Goal: Task Accomplishment & Management: Use online tool/utility

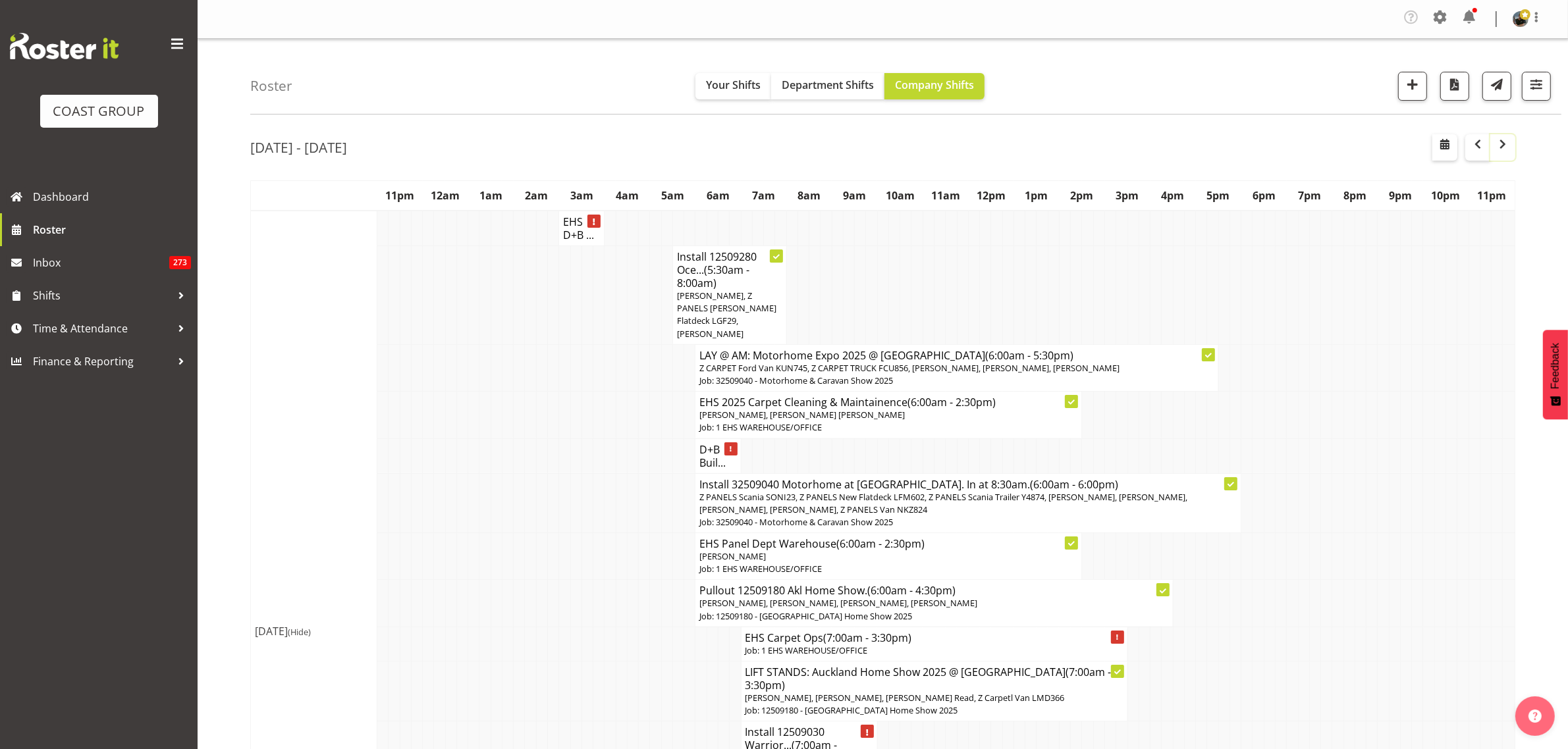
click at [1500, 152] on span "button" at bounding box center [1503, 143] width 16 height 16
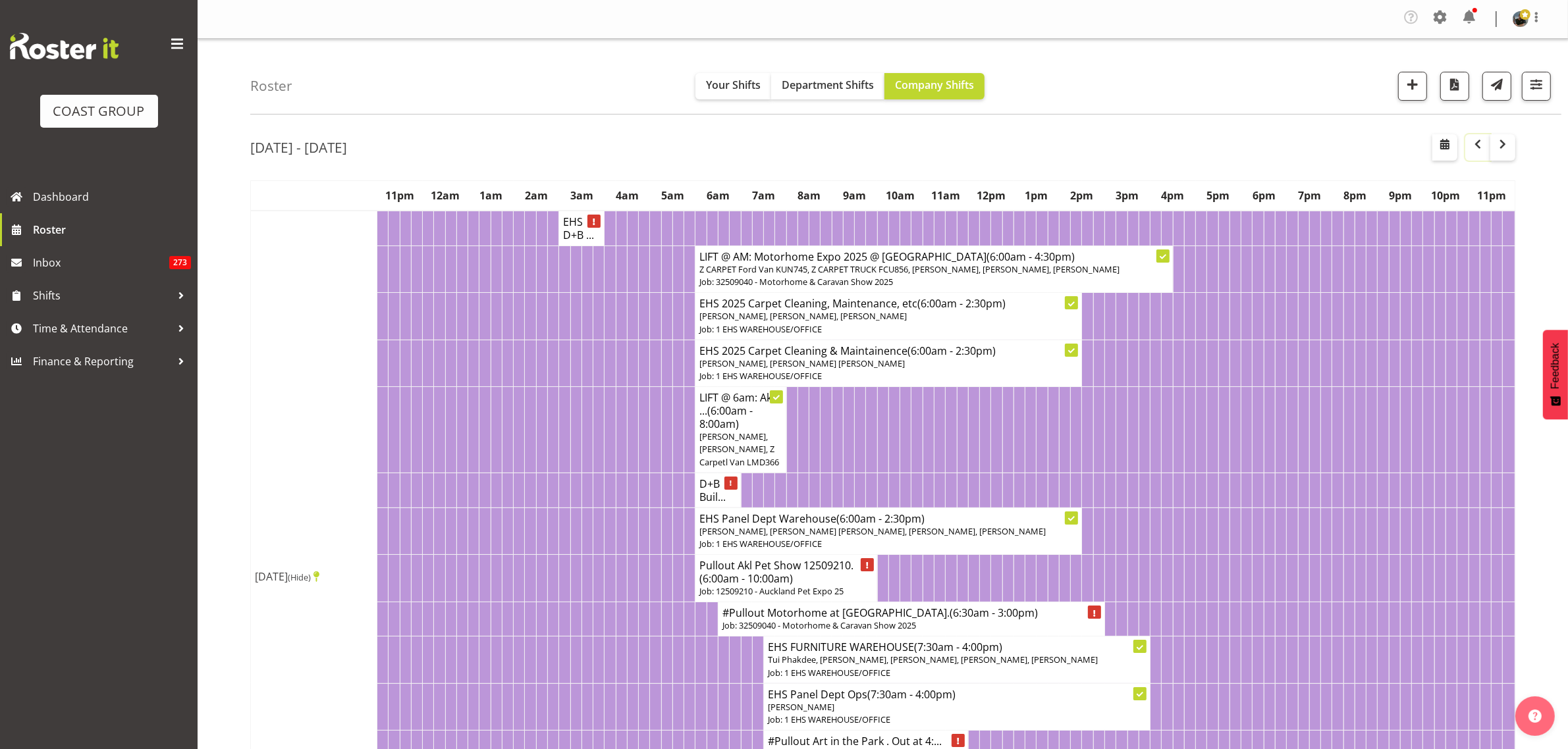
click at [1479, 149] on span "button" at bounding box center [1478, 143] width 16 height 16
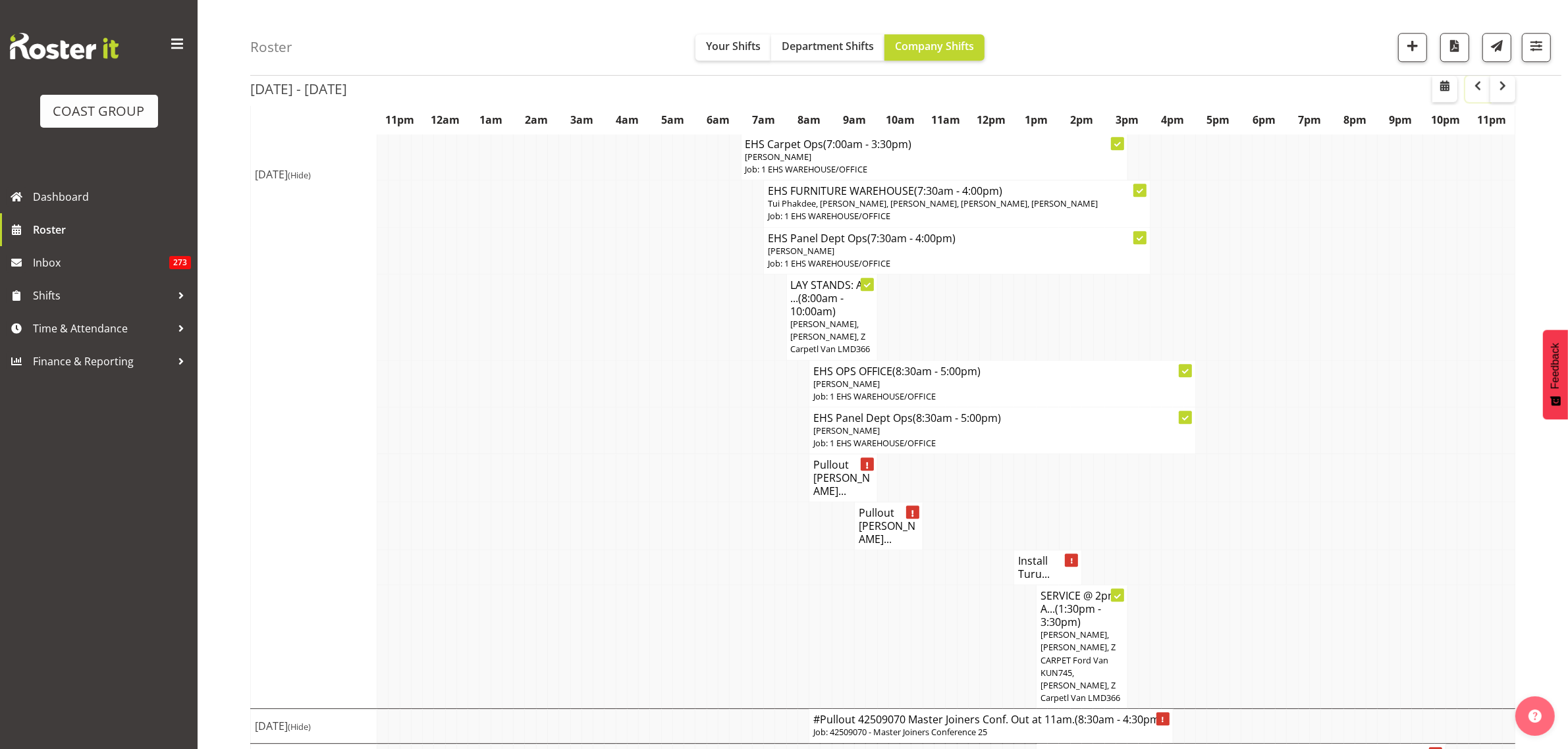
scroll to position [4618, 0]
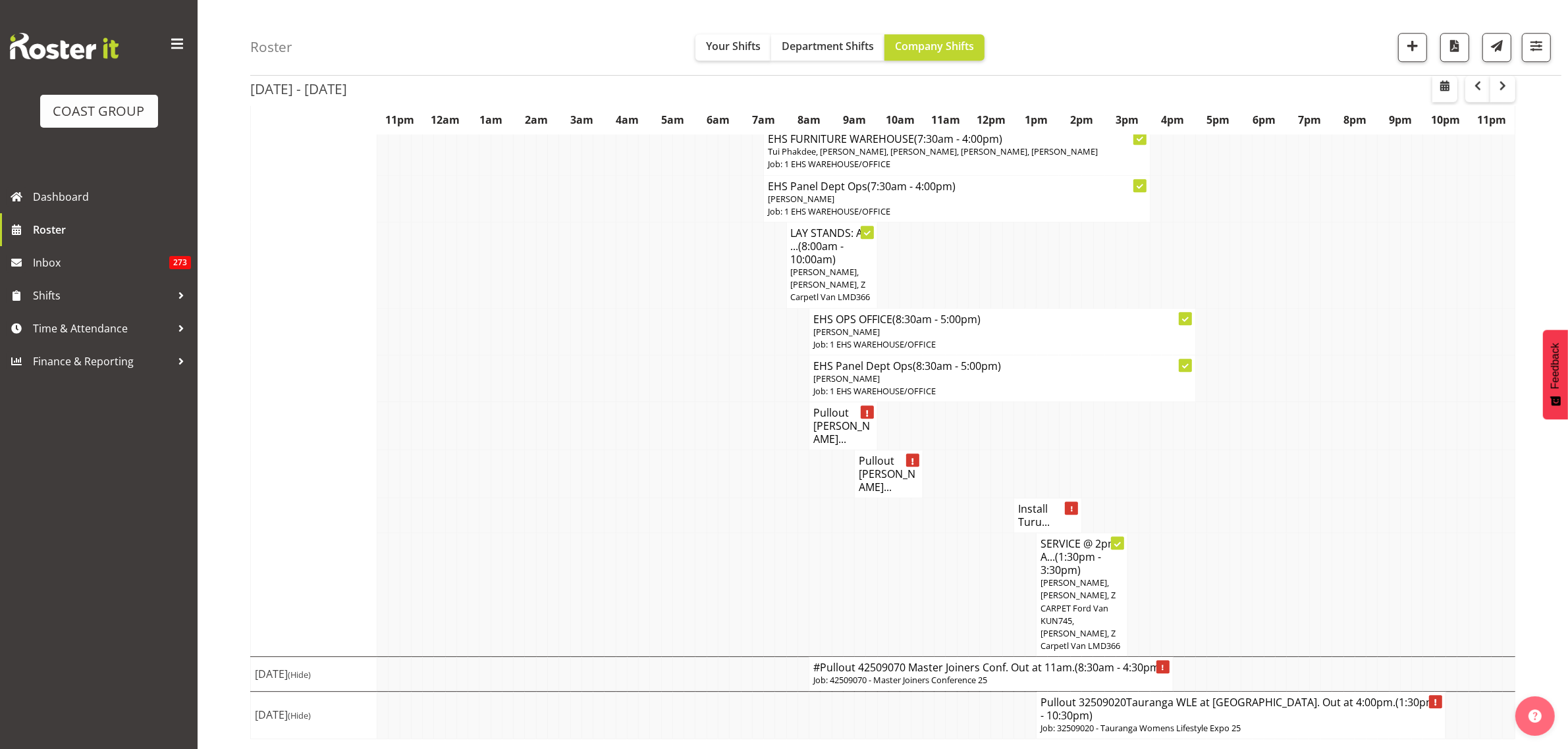
click at [831, 445] on h4 "Pullout [PERSON_NAME]..." at bounding box center [843, 426] width 60 height 40
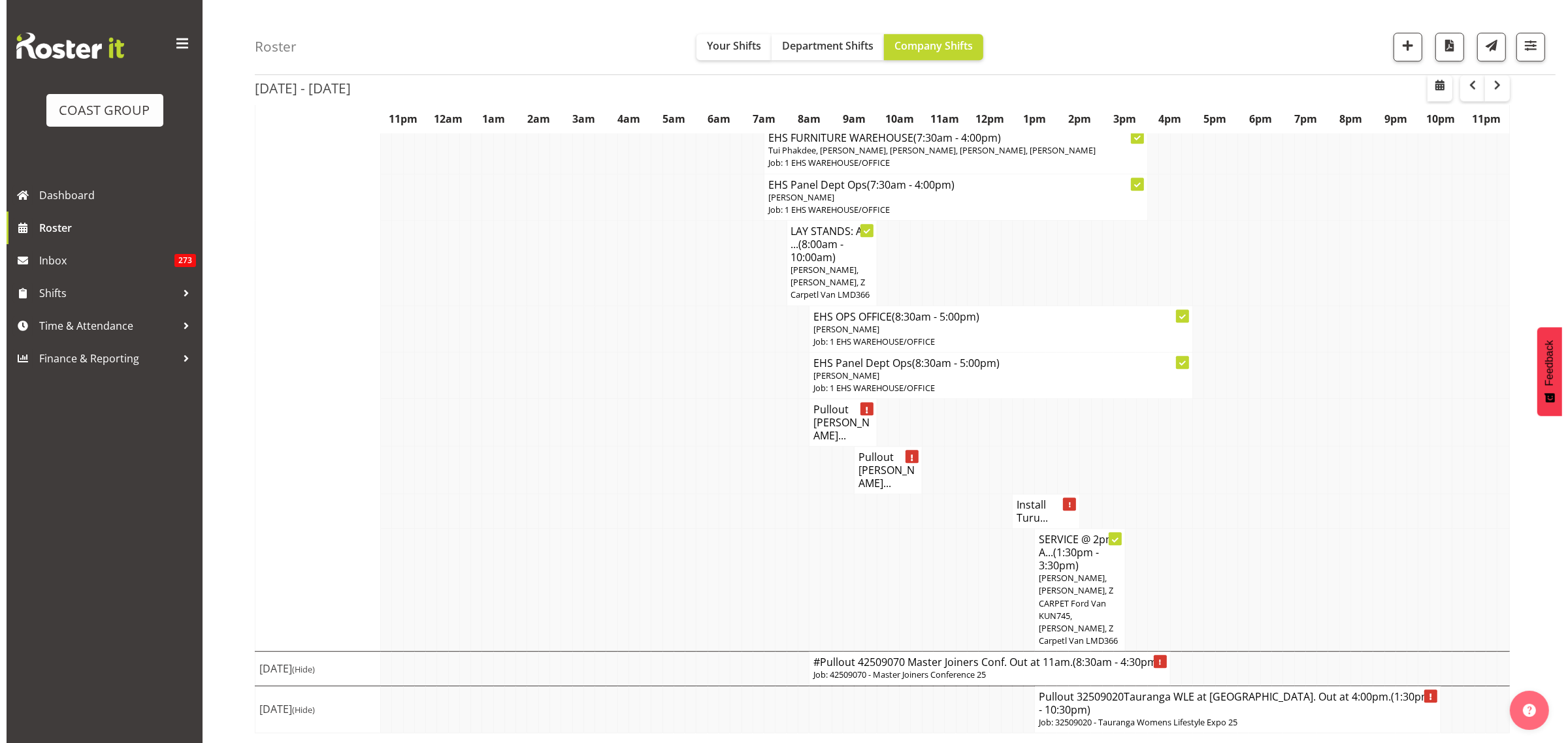
scroll to position [4556, 0]
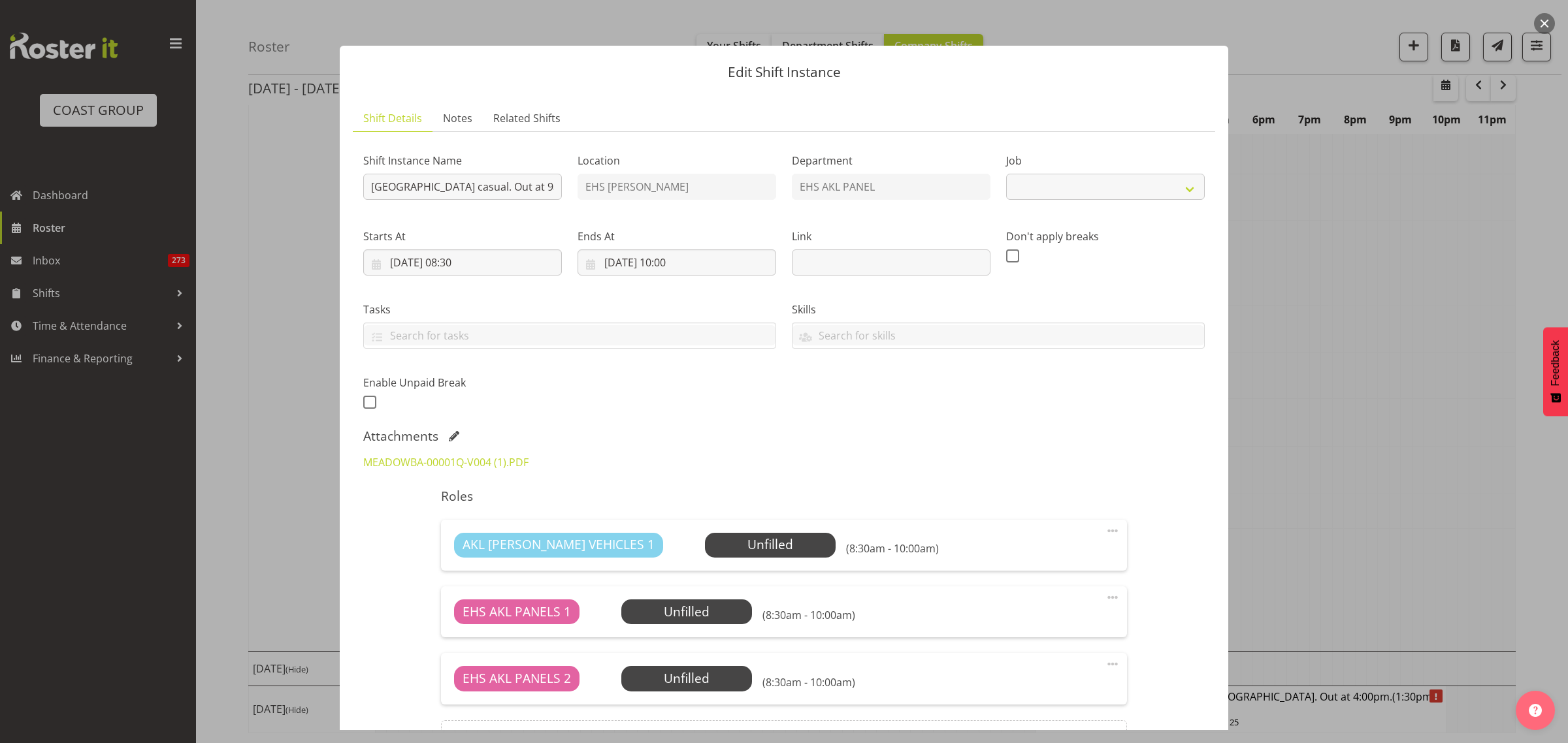
select select "8653"
click at [478, 464] on link "MEADOWBA-00001Q-V004 (1).PDF" at bounding box center [446, 462] width 166 height 14
click at [1548, 18] on button "button" at bounding box center [1544, 24] width 21 height 21
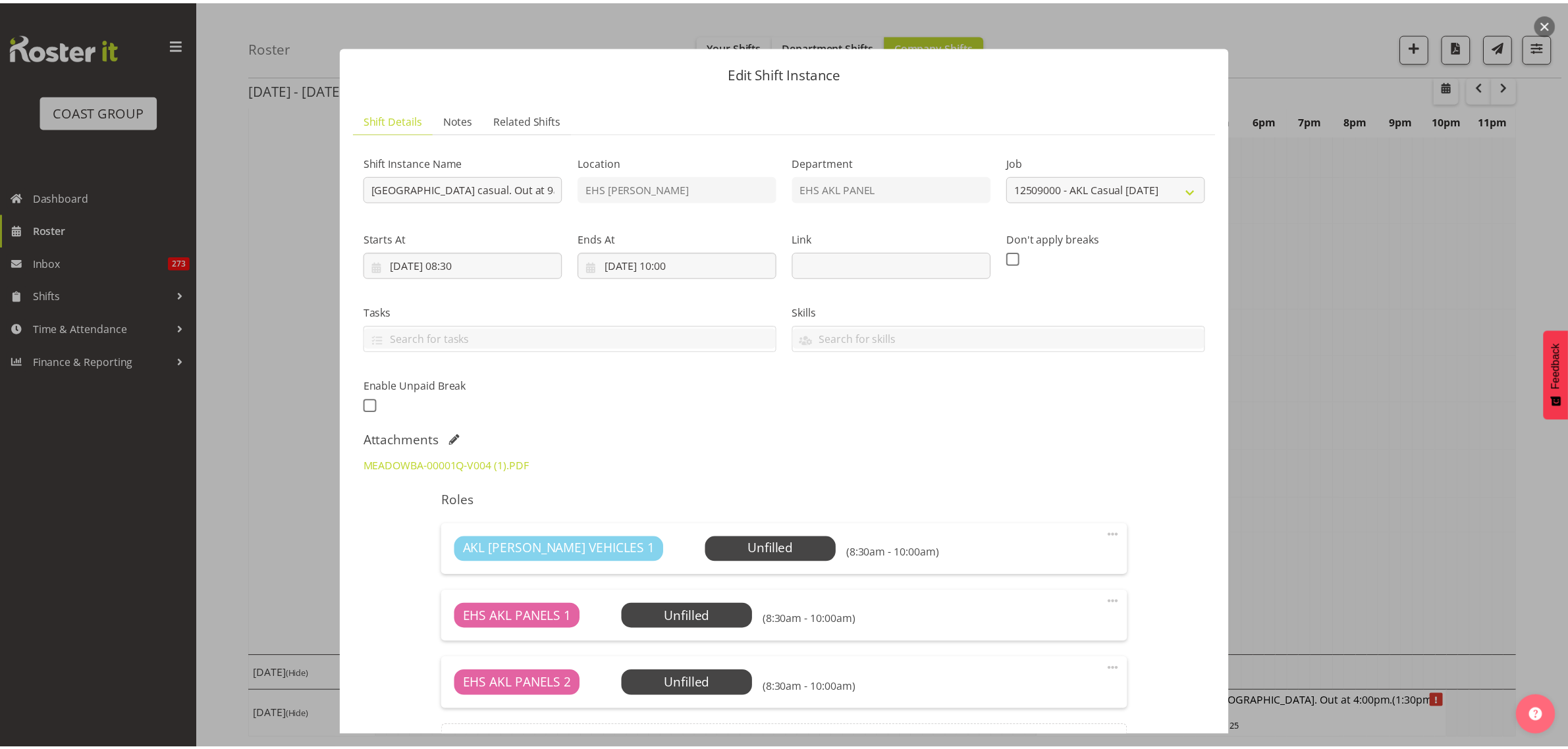
scroll to position [4611, 0]
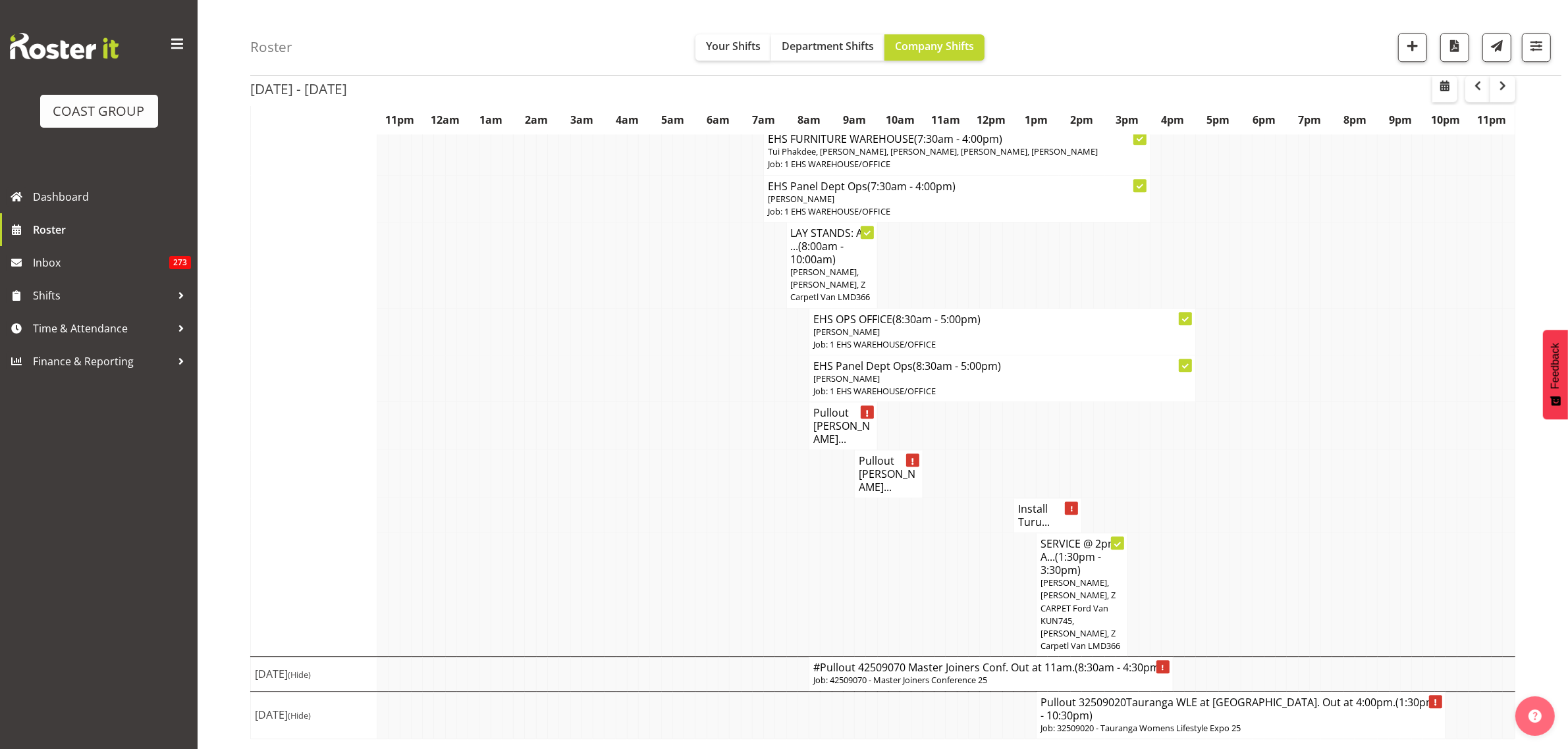
click at [880, 494] on h4 "Pullout [PERSON_NAME]..." at bounding box center [889, 474] width 60 height 40
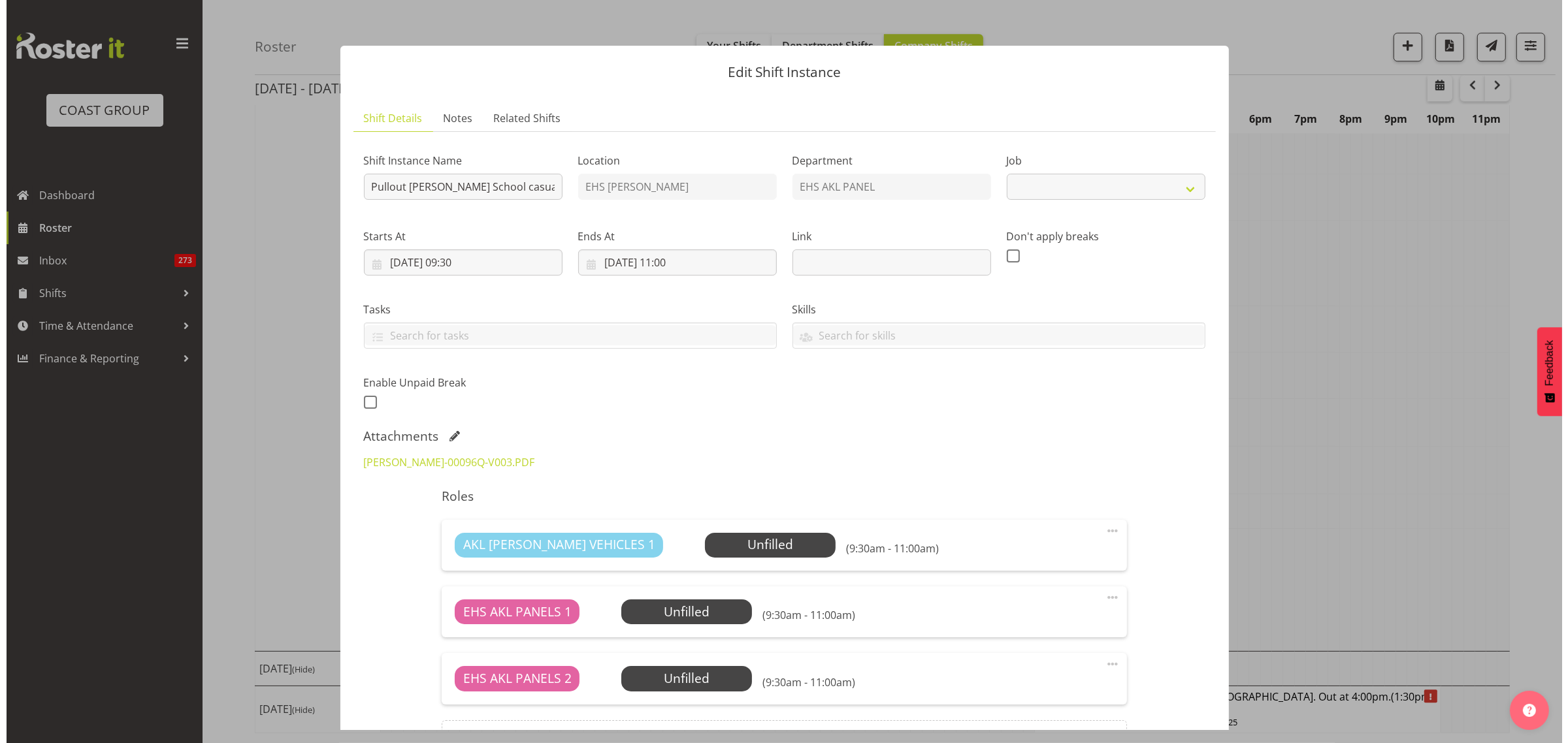
scroll to position [4556, 0]
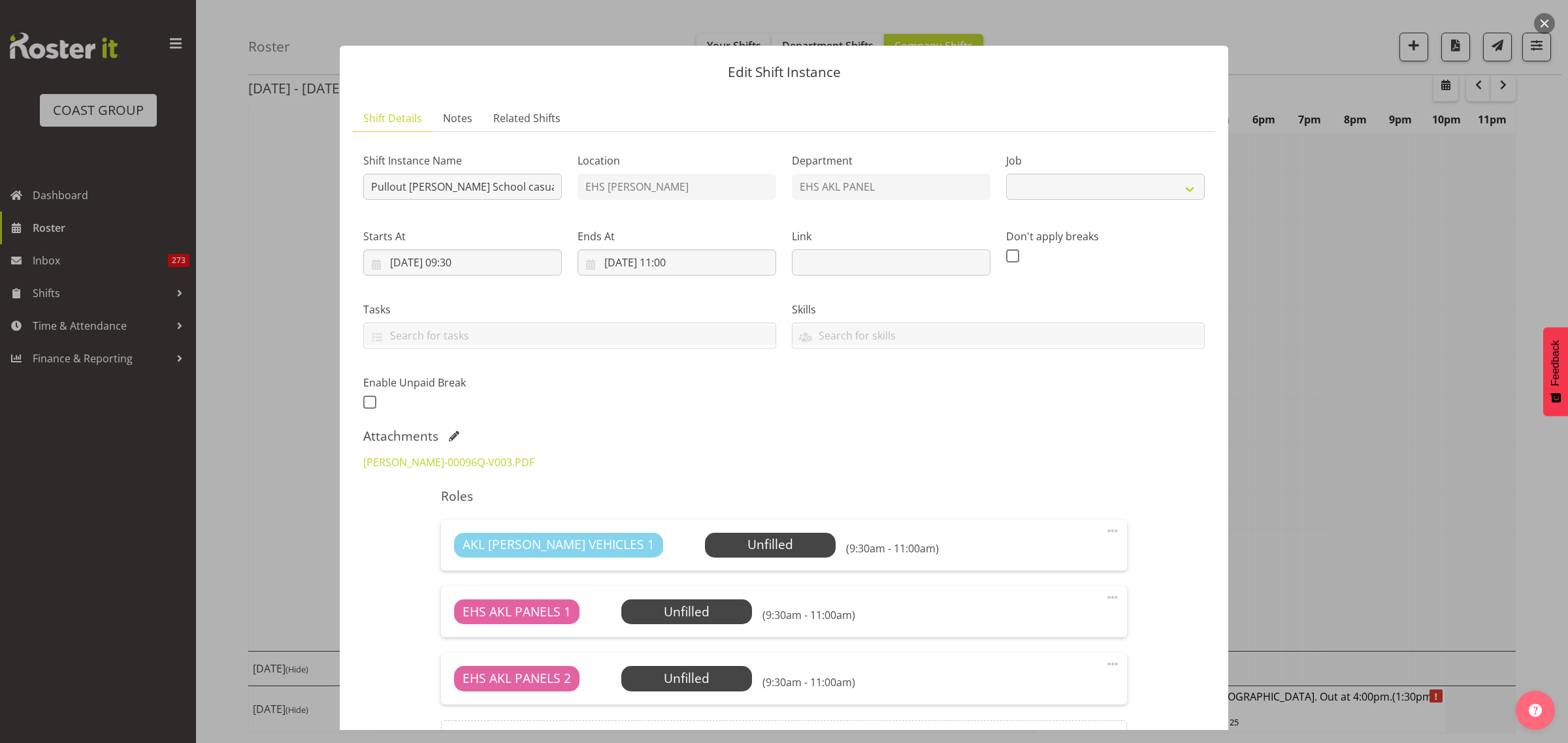
select select "8653"
click at [470, 459] on link "[PERSON_NAME]-00096Q-V003.PDF" at bounding box center [449, 462] width 171 height 14
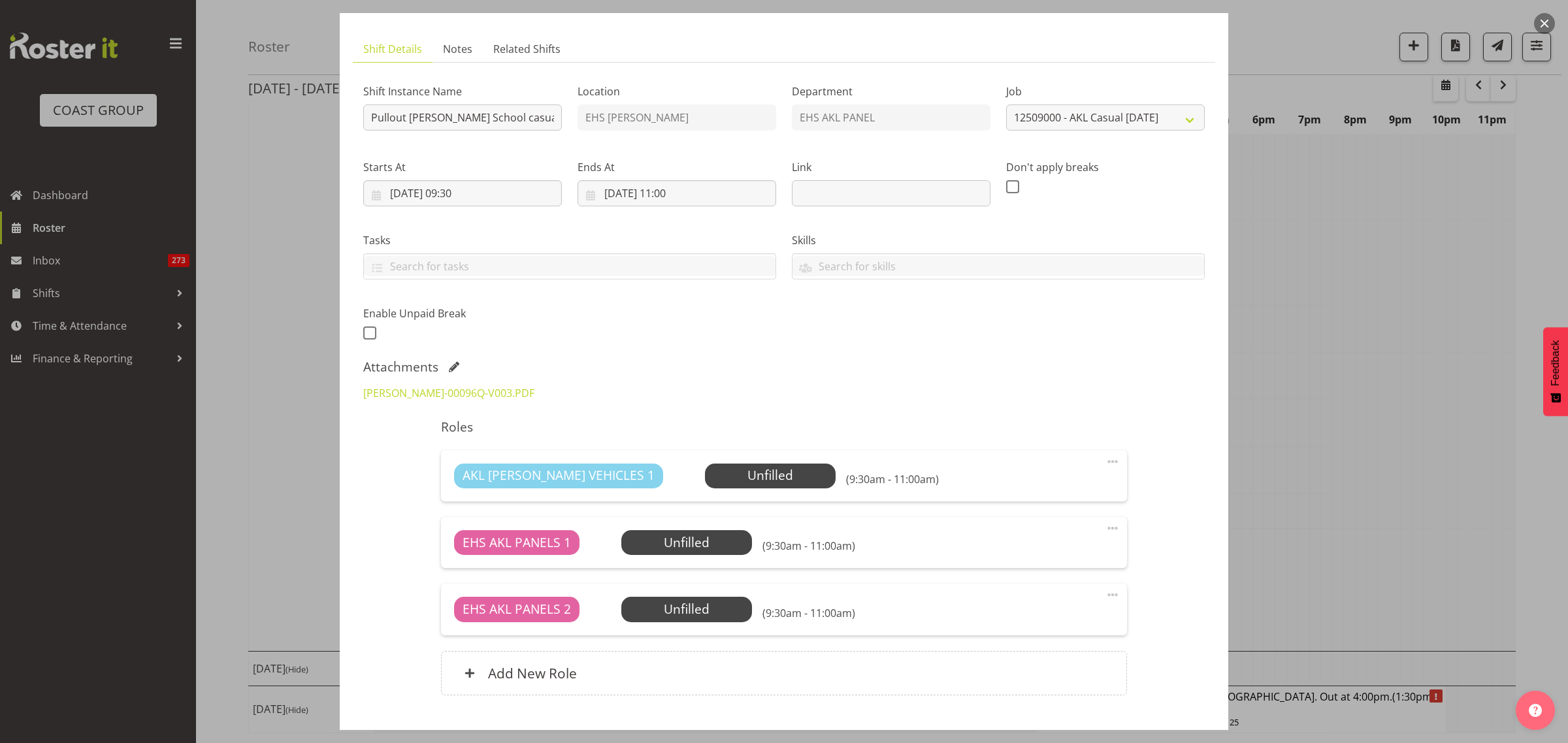
scroll to position [0, 0]
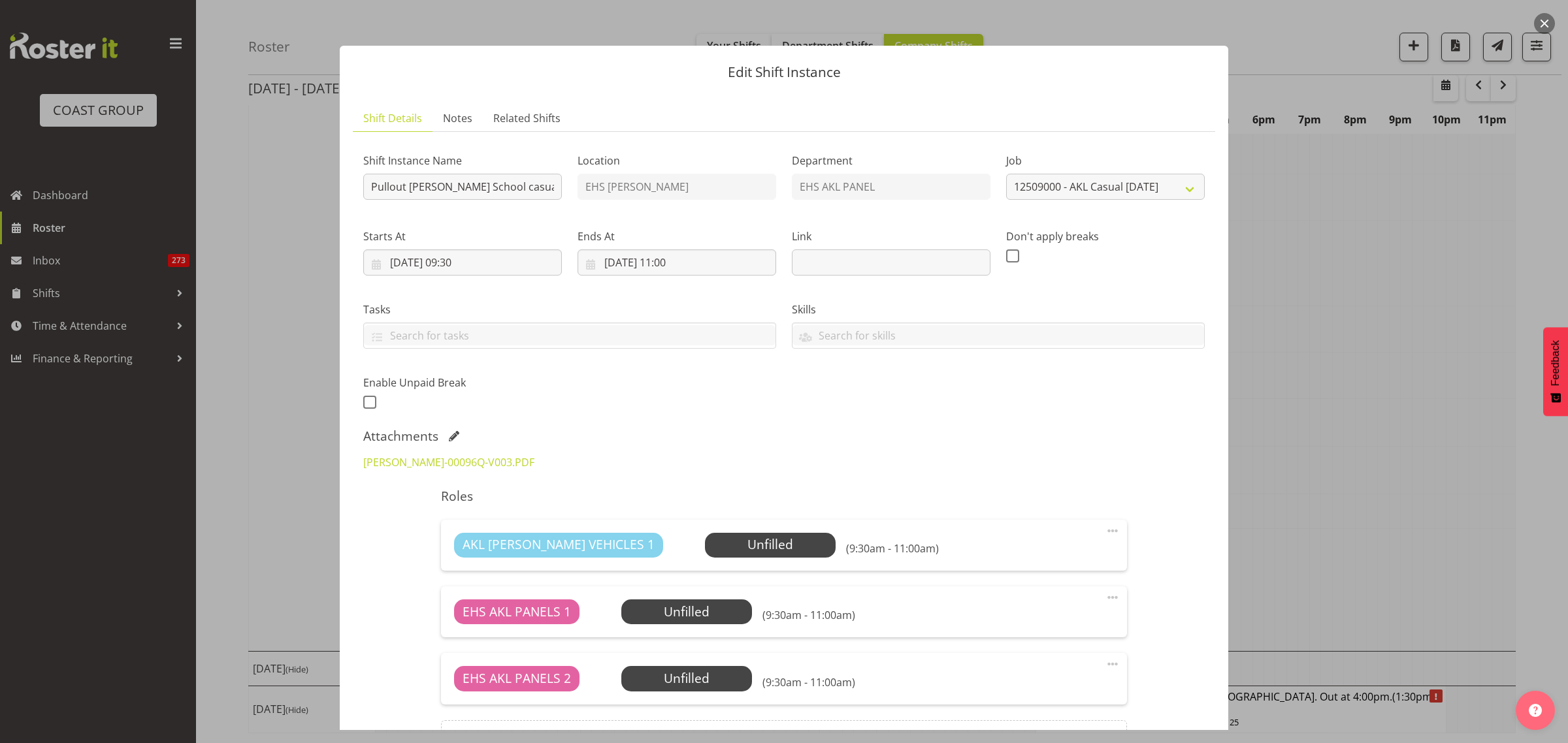
drag, startPoint x: 1546, startPoint y: 25, endPoint x: 1511, endPoint y: 108, distance: 90.1
click at [1543, 28] on button "button" at bounding box center [1544, 24] width 21 height 21
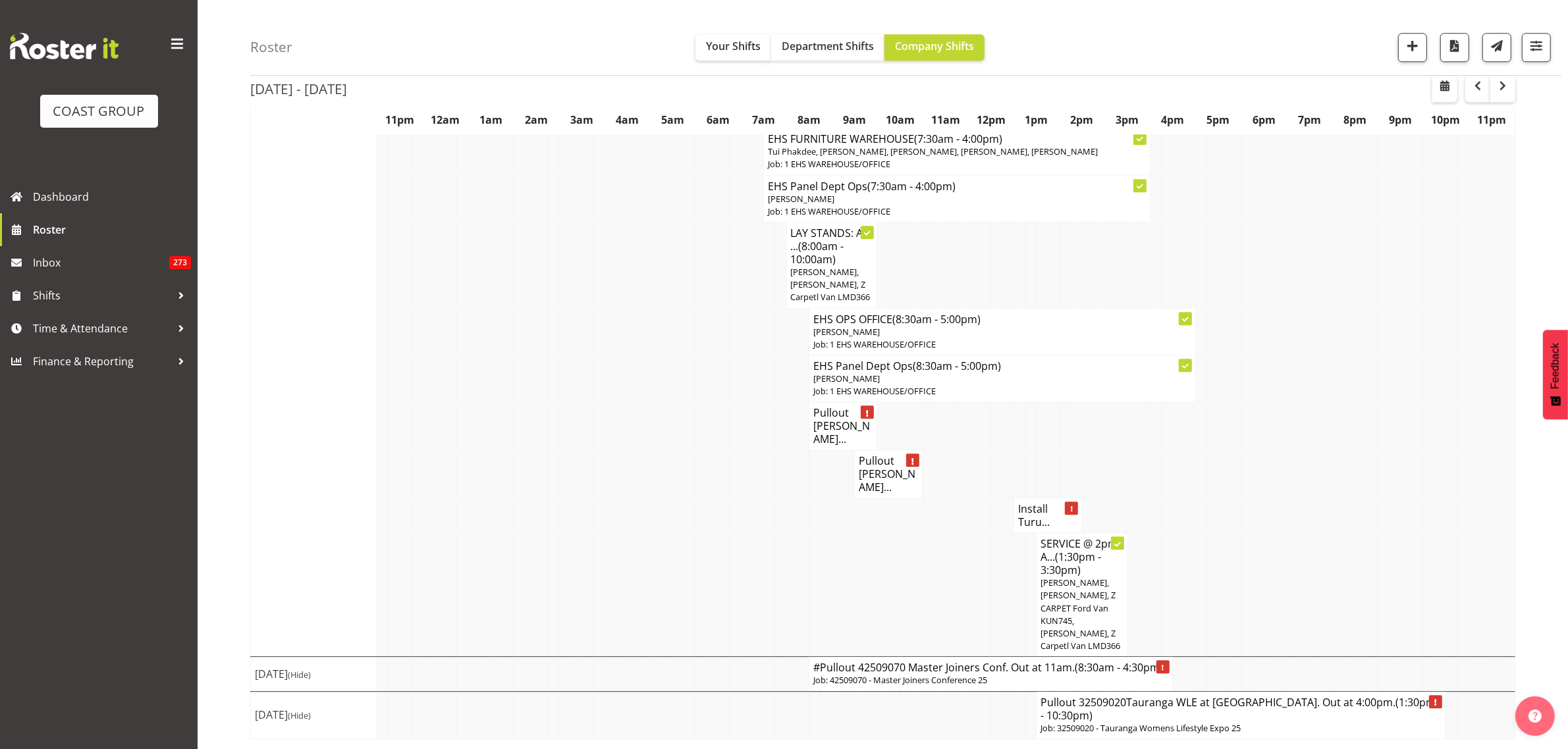
scroll to position [4618, 0]
click at [1477, 90] on span "button" at bounding box center [1478, 85] width 16 height 16
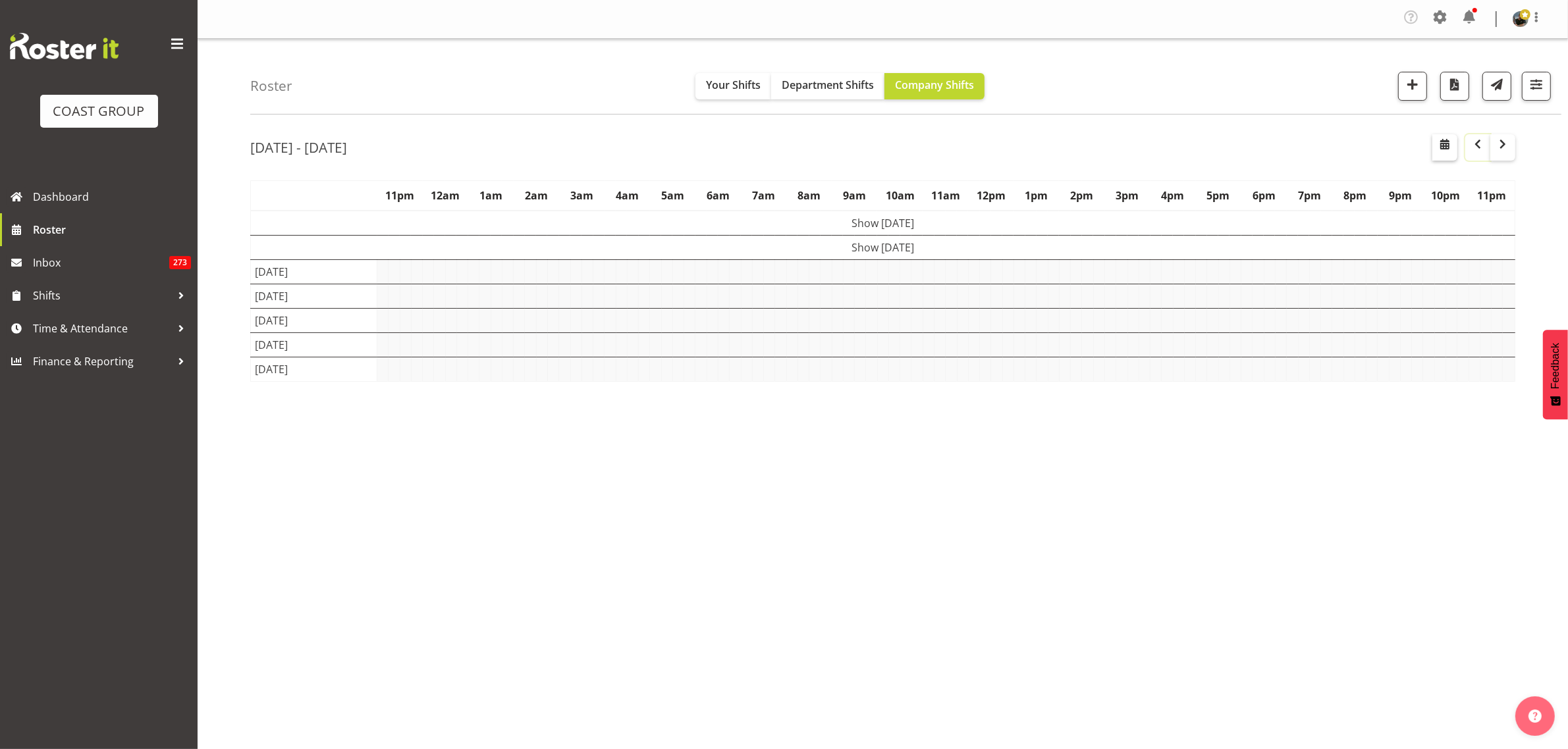
scroll to position [0, 0]
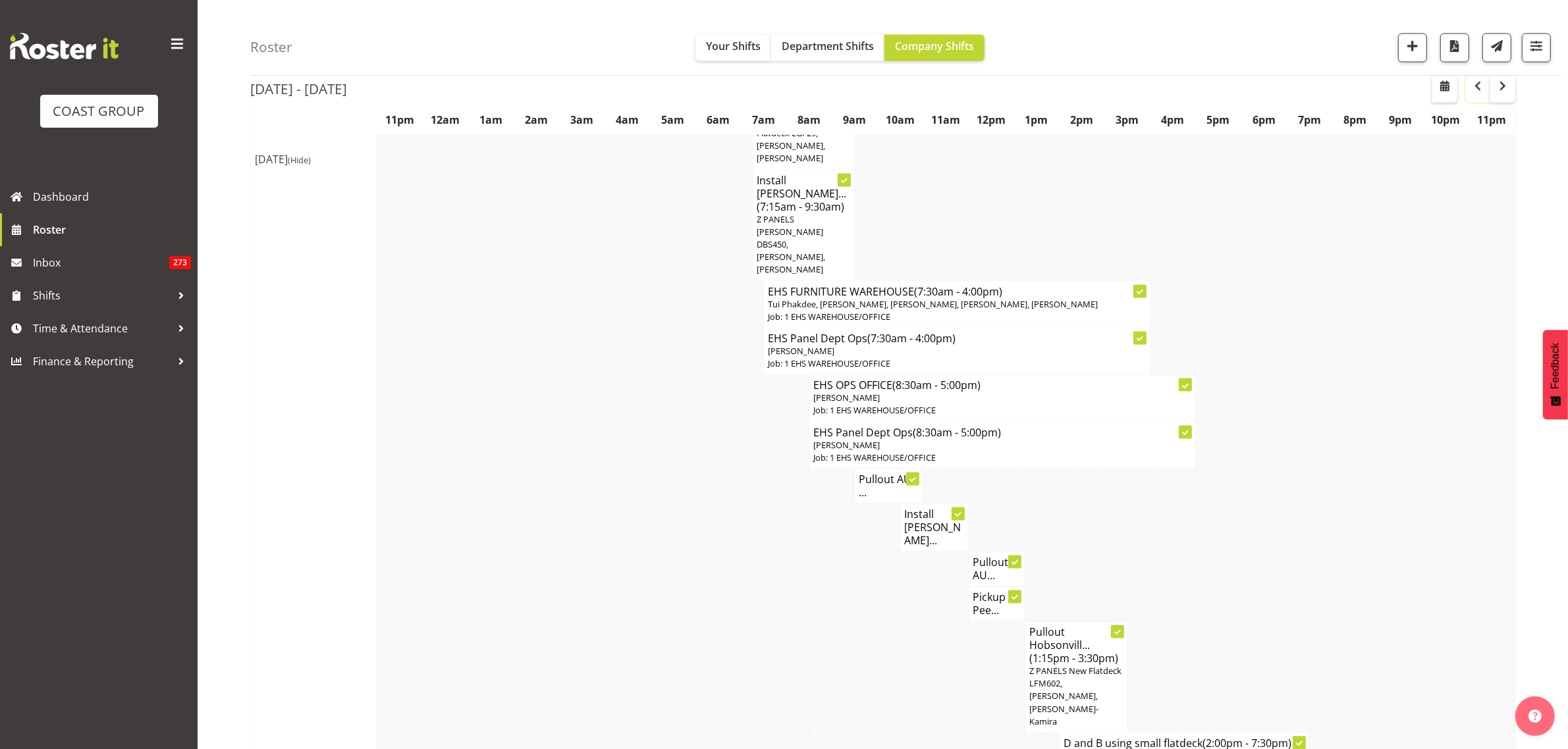
scroll to position [3247, 0]
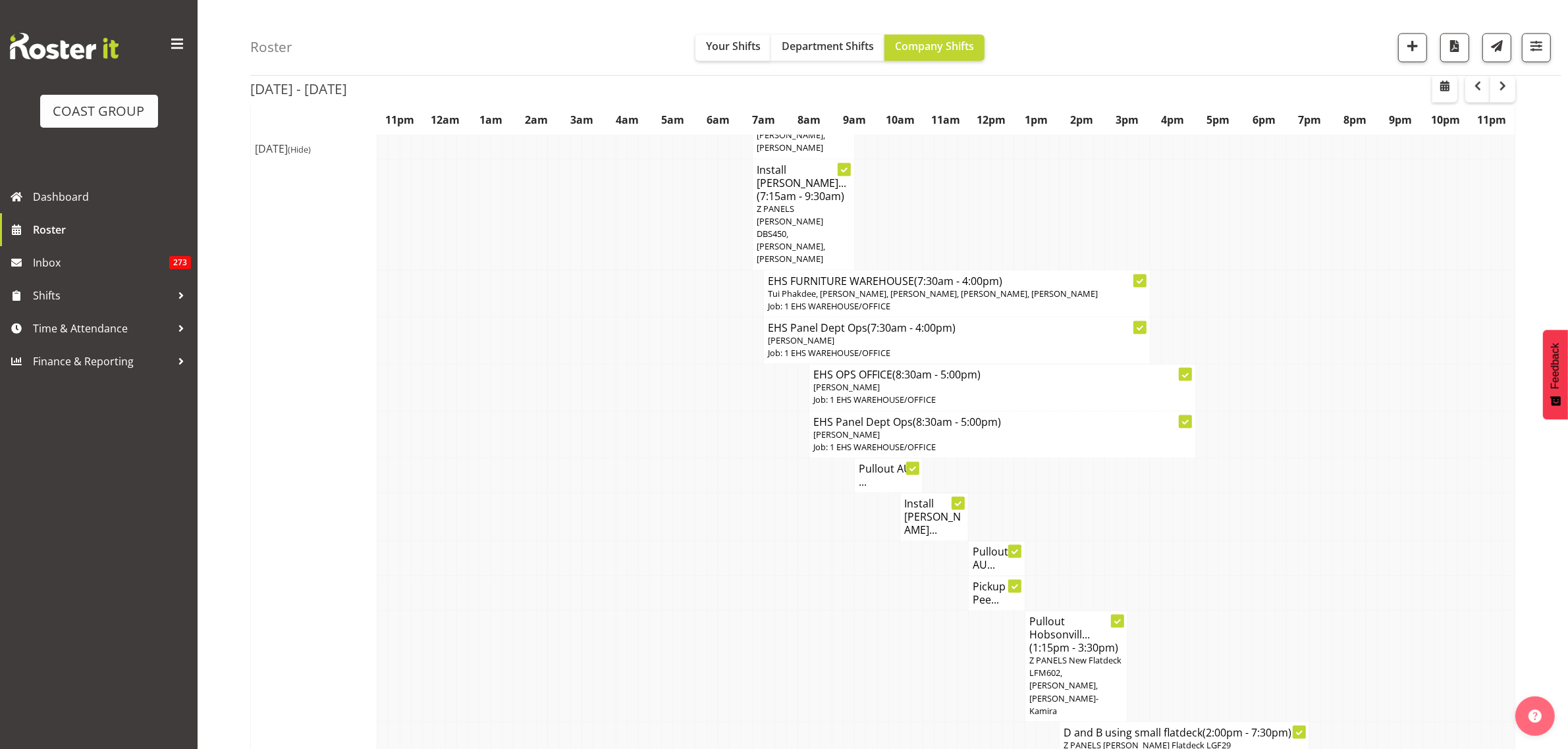
click at [930, 497] on h4 "Install [PERSON_NAME]..." at bounding box center [934, 517] width 60 height 40
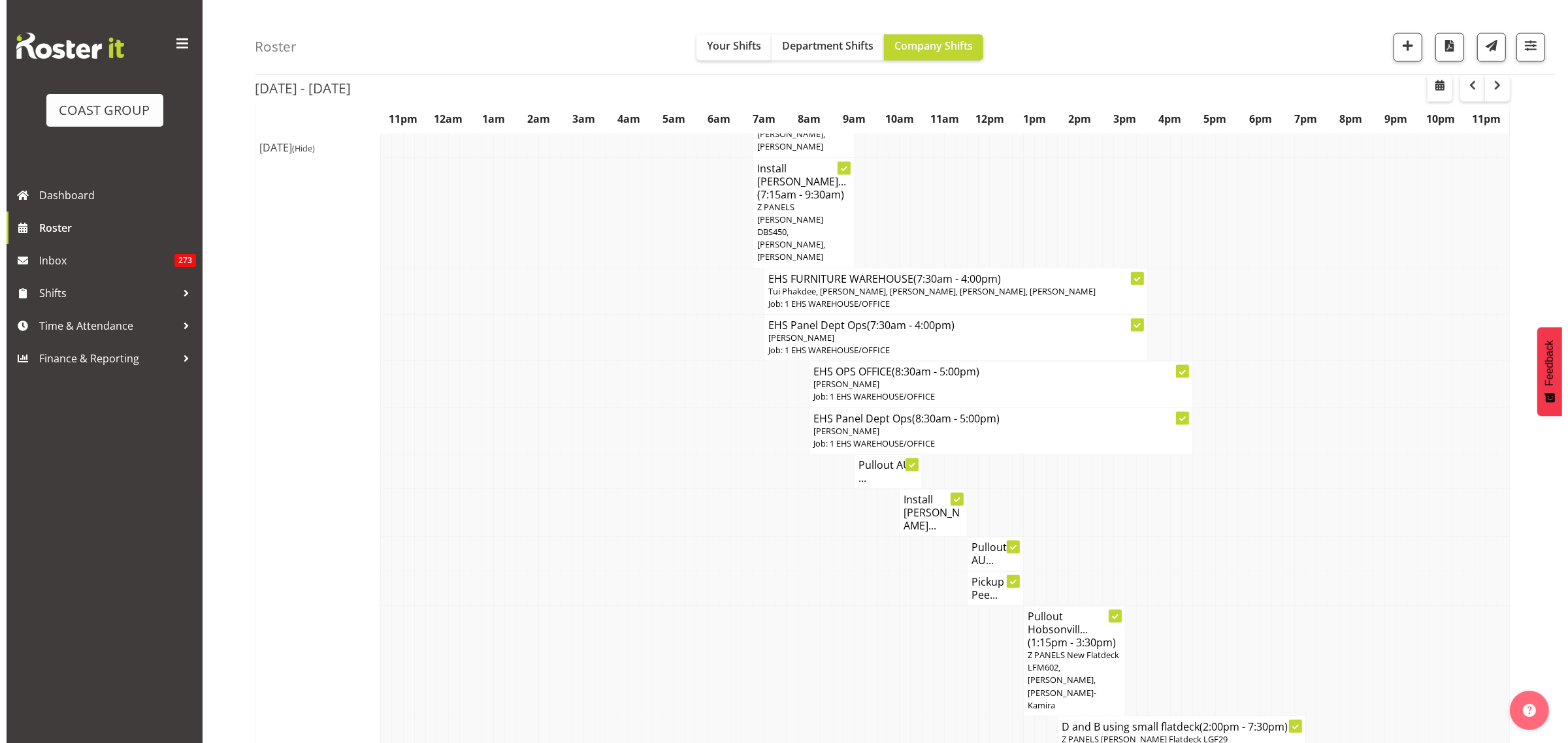
scroll to position [3190, 0]
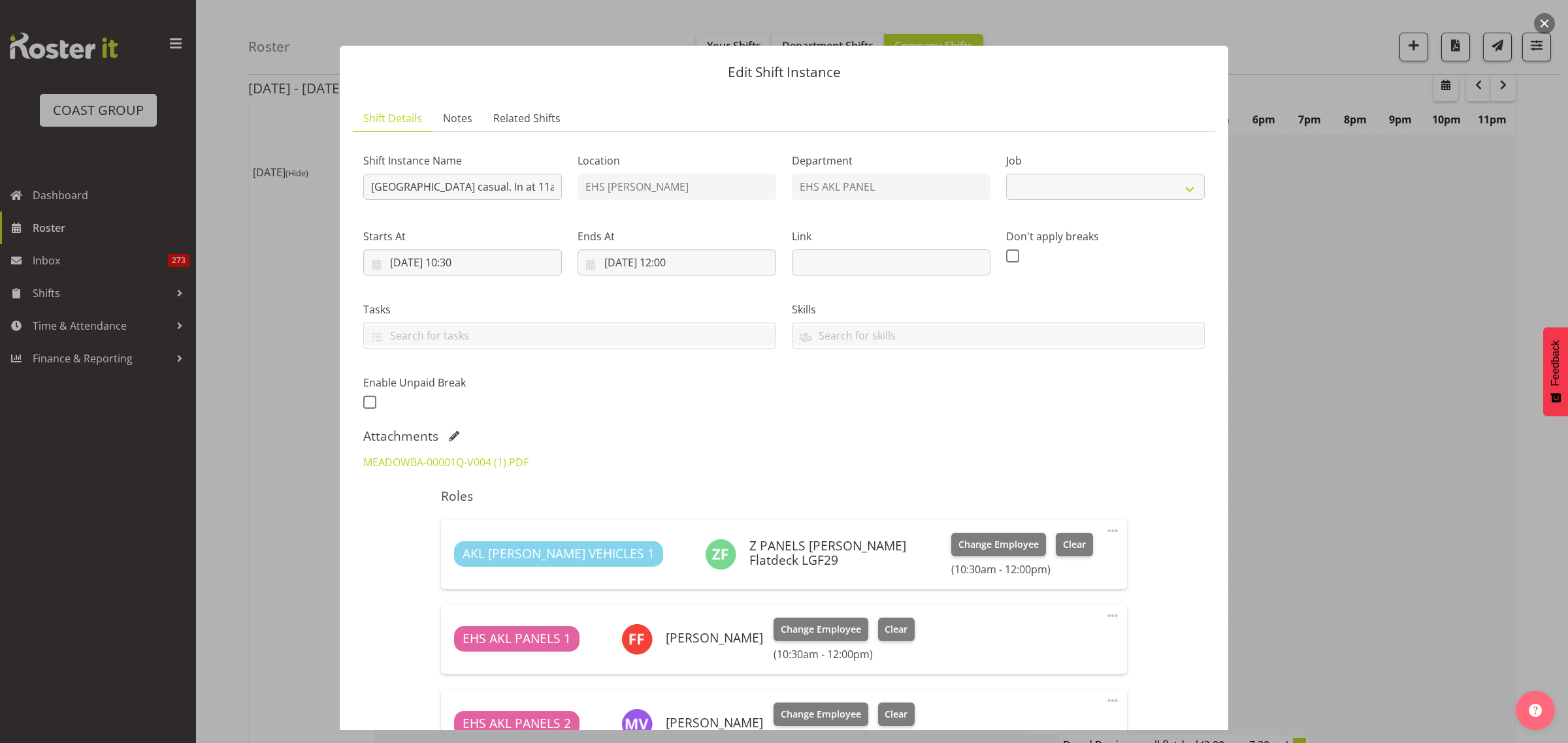
select select "8653"
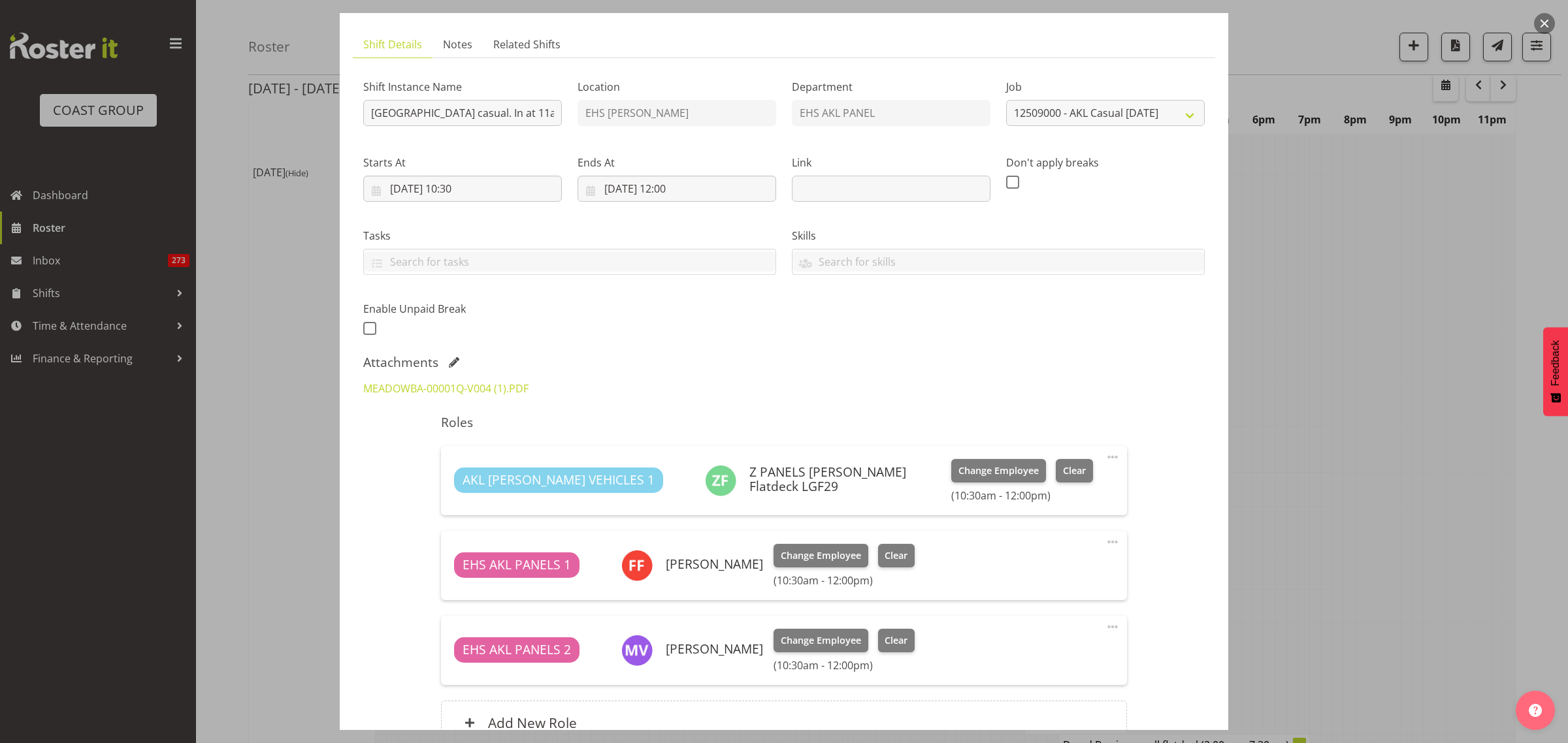
scroll to position [163, 0]
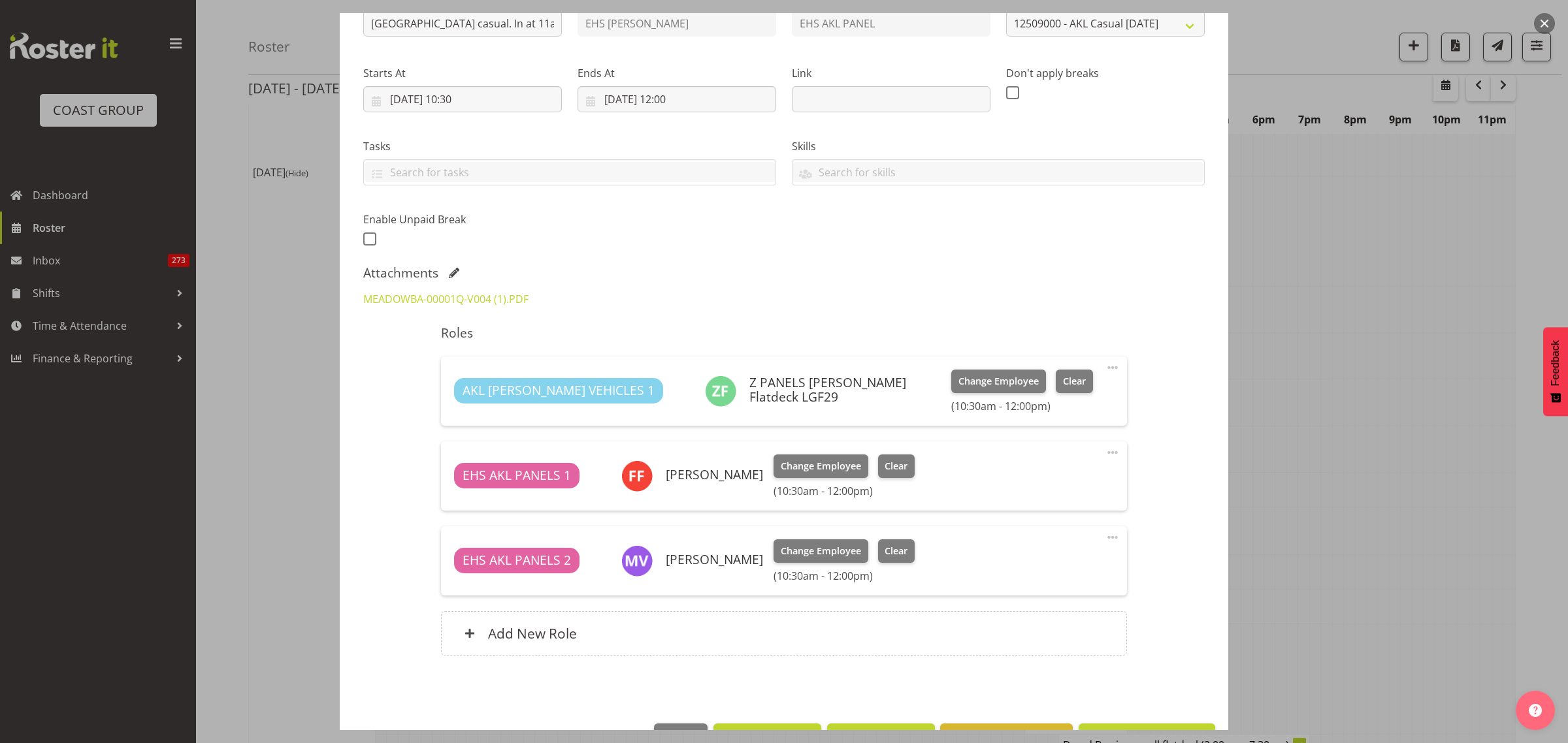
click at [1549, 16] on button "button" at bounding box center [1544, 24] width 21 height 21
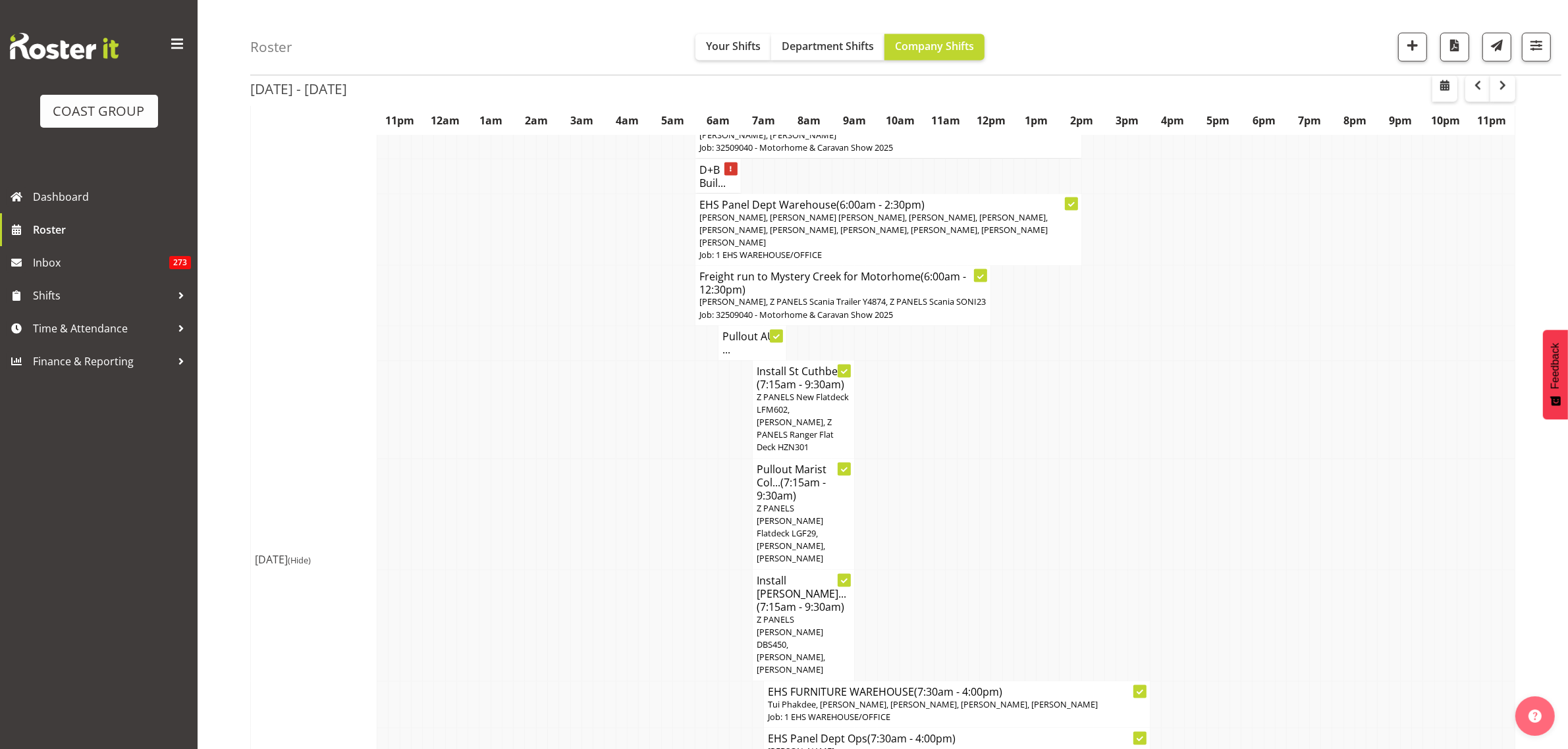
scroll to position [2589, 0]
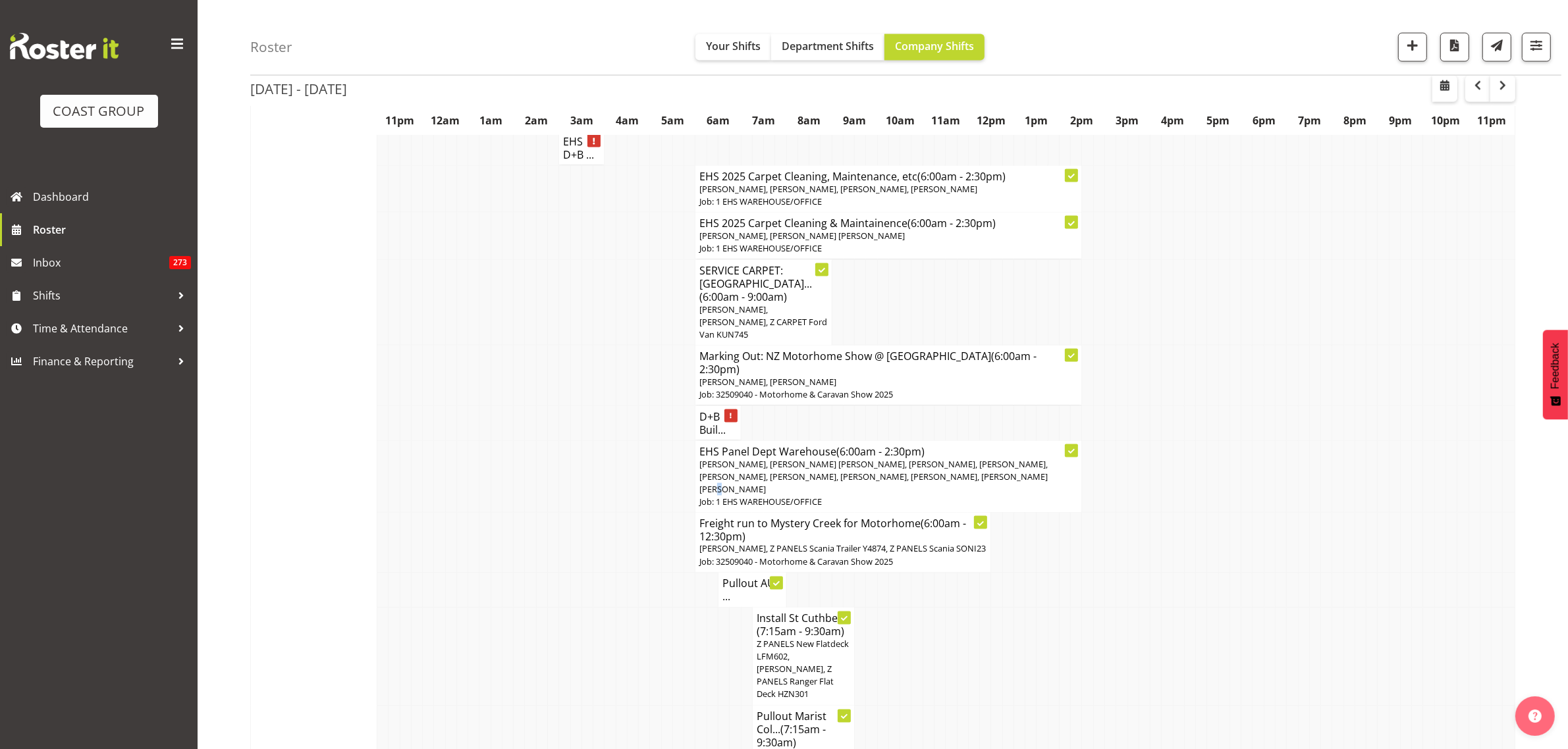
drag, startPoint x: 764, startPoint y: 442, endPoint x: 779, endPoint y: 445, distance: 15.3
click at [764, 458] on span "[PERSON_NAME], [PERSON_NAME] [PERSON_NAME], [PERSON_NAME], [PERSON_NAME], [PERS…" at bounding box center [873, 476] width 348 height 37
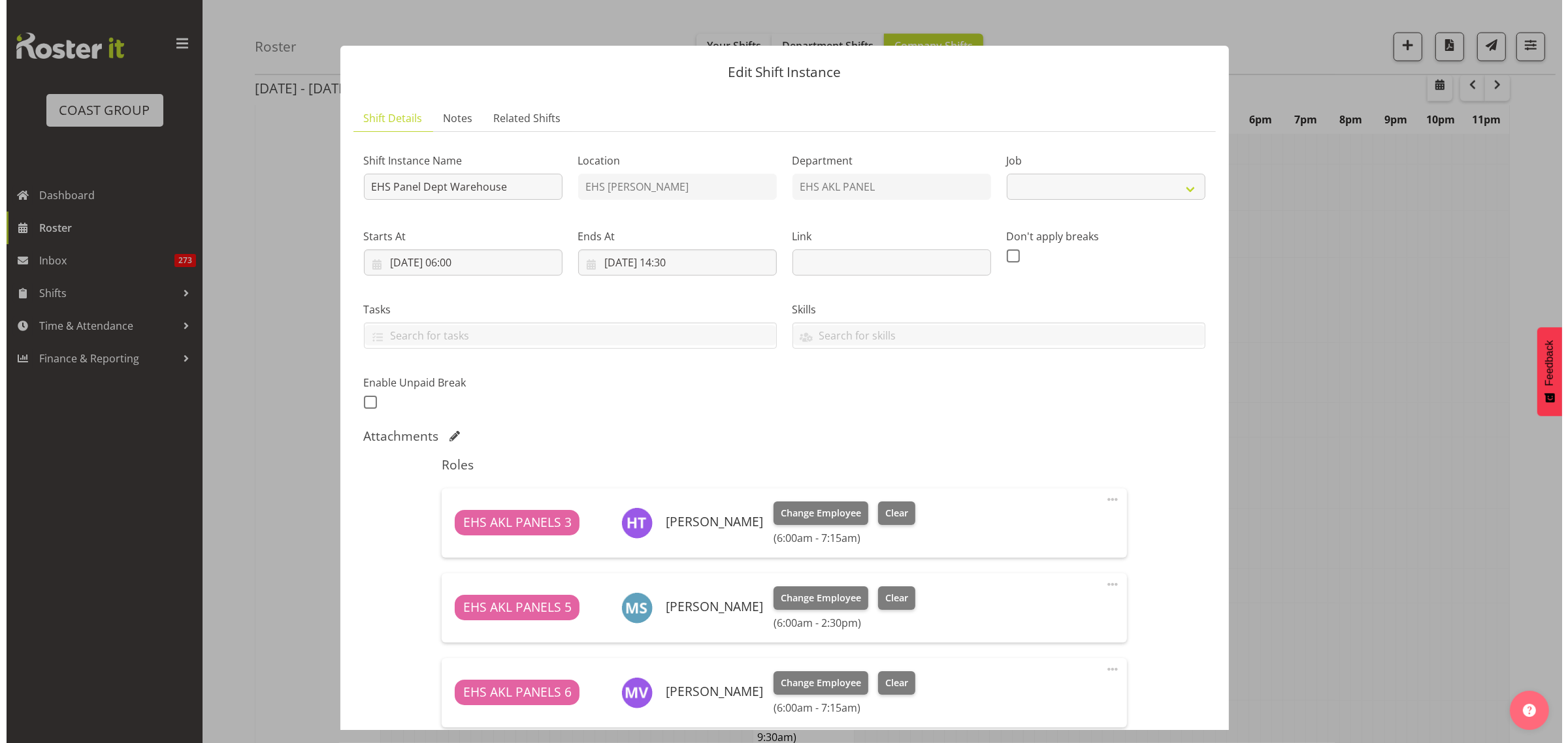
scroll to position [2537, 0]
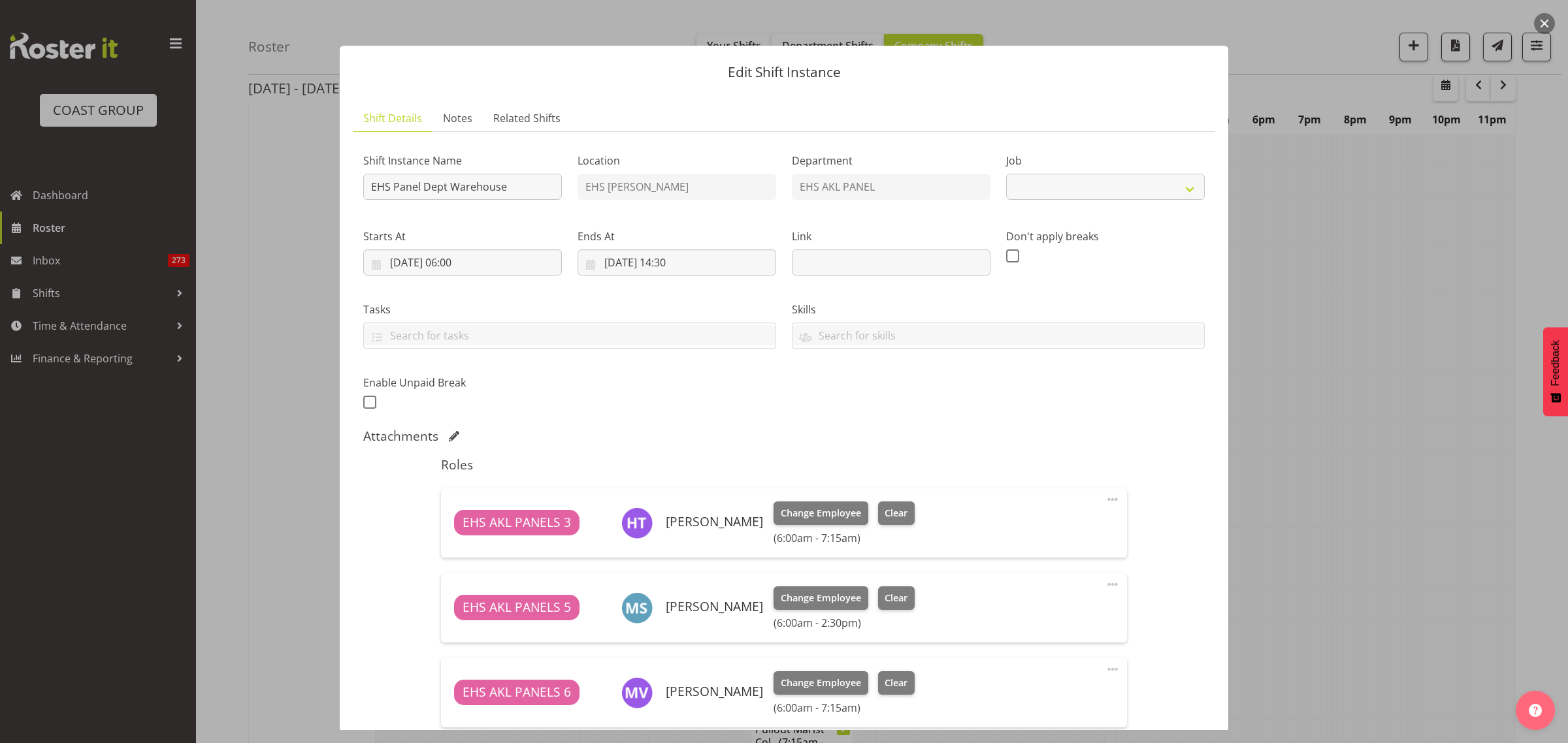
select select "69"
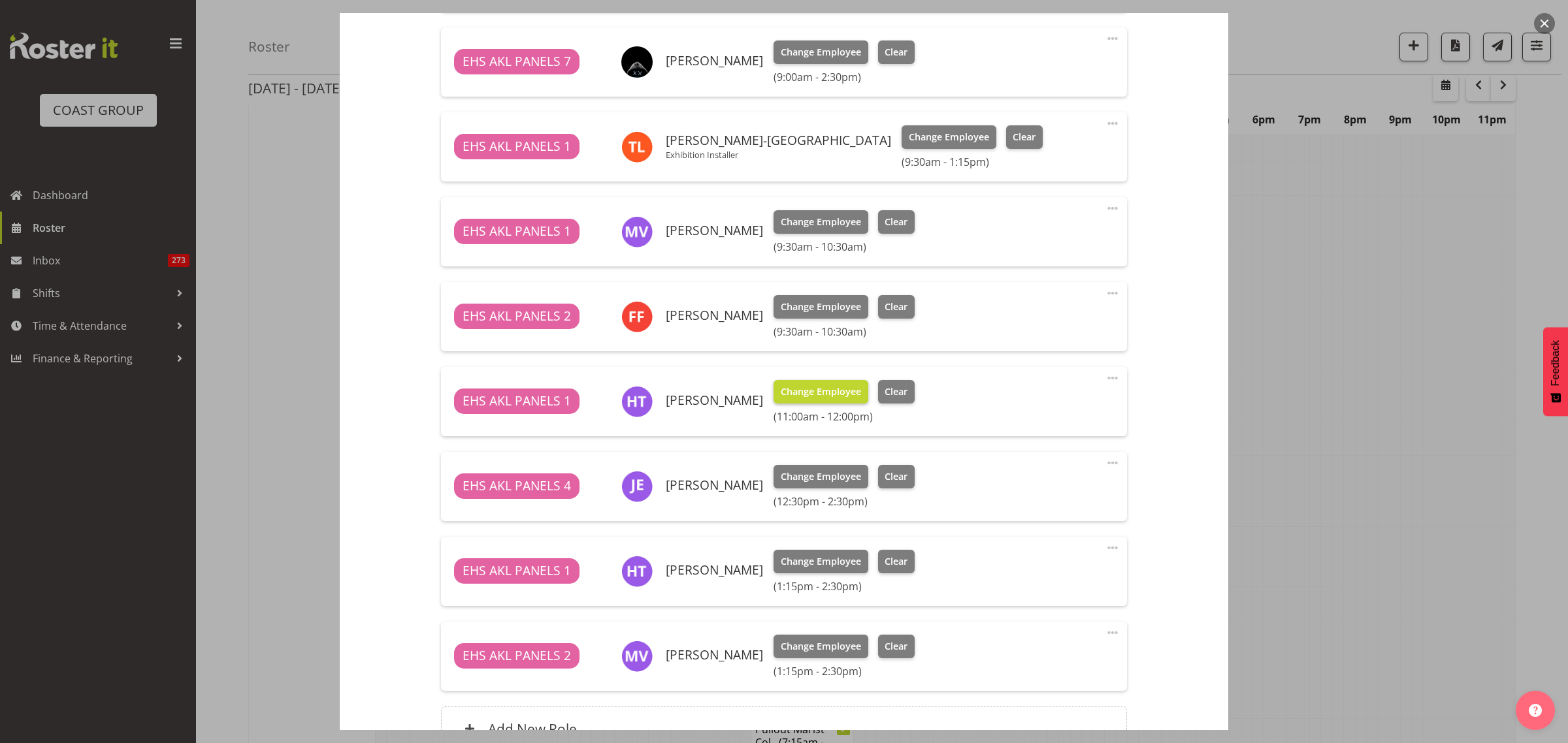
scroll to position [774, 0]
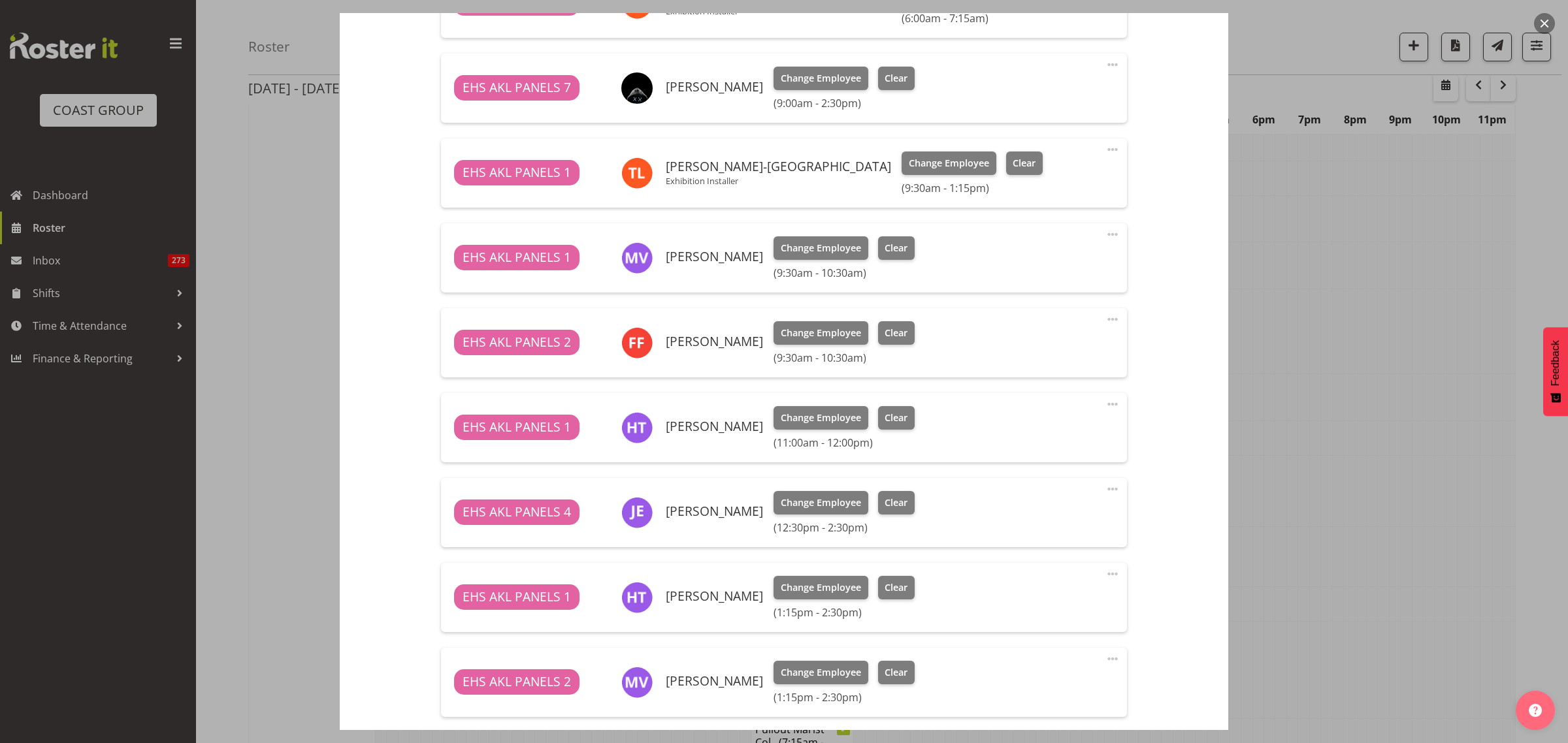
click at [1550, 21] on button "button" at bounding box center [1544, 24] width 21 height 21
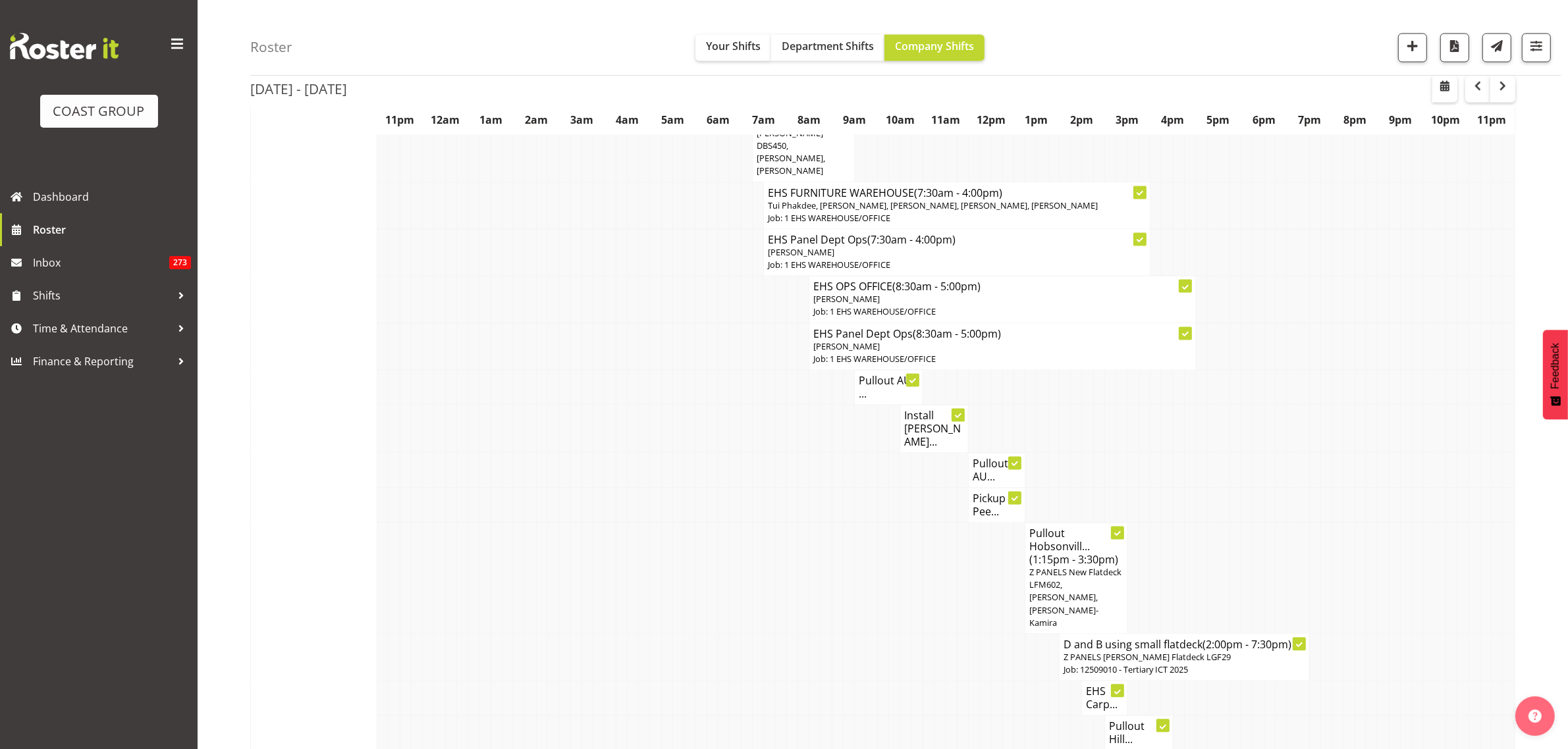
scroll to position [3330, 0]
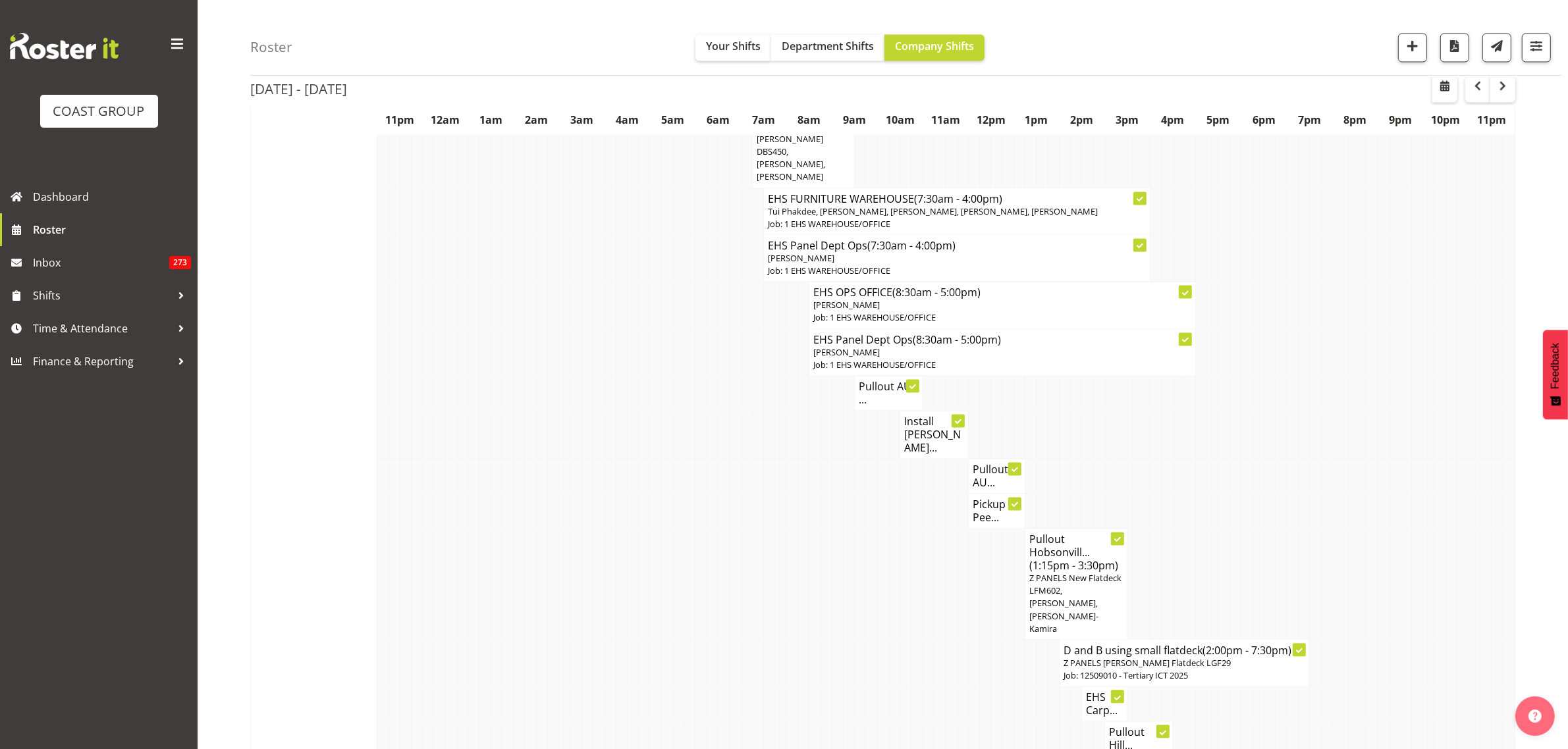
click at [993, 463] on h4 "Pullout AU..." at bounding box center [997, 476] width 48 height 26
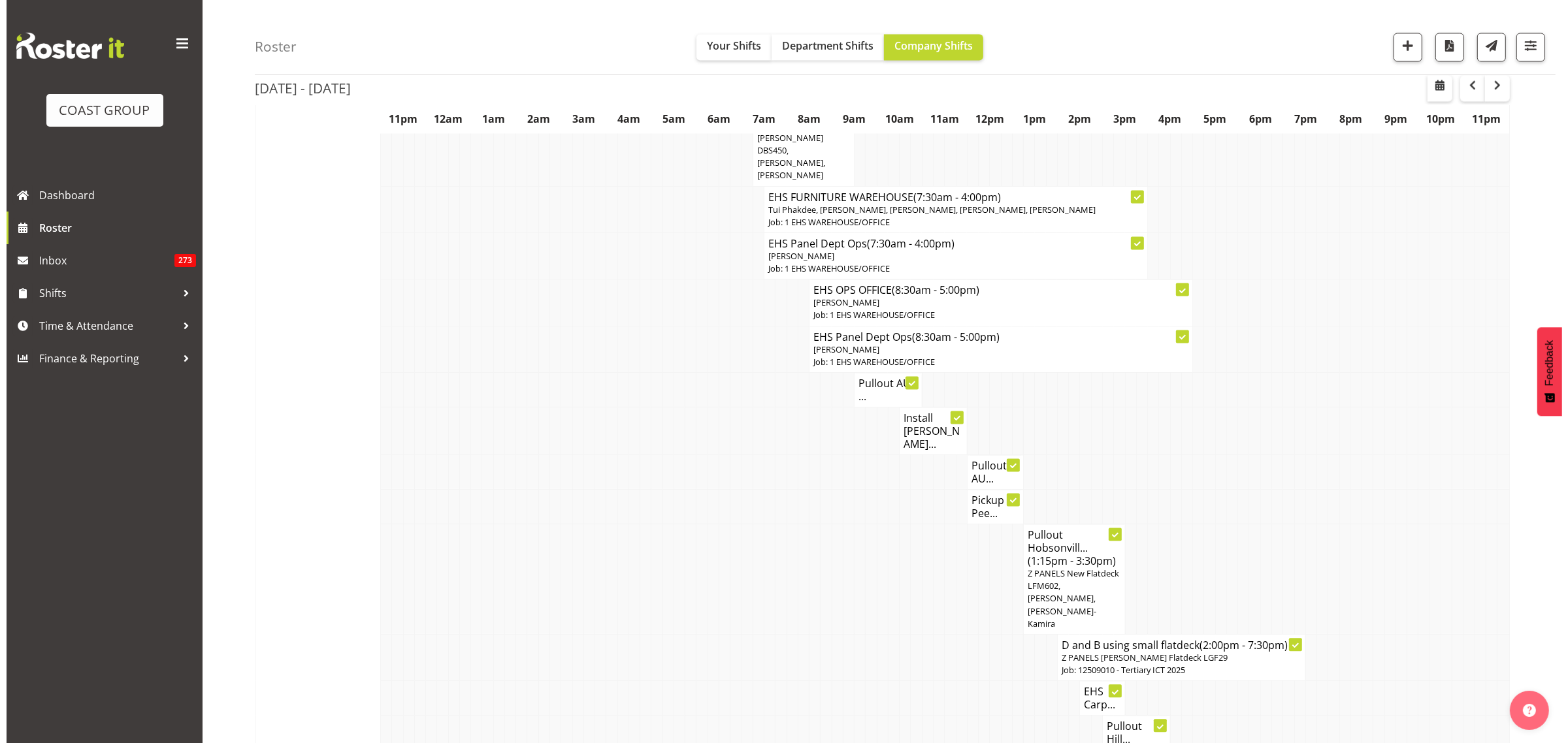
scroll to position [3272, 0]
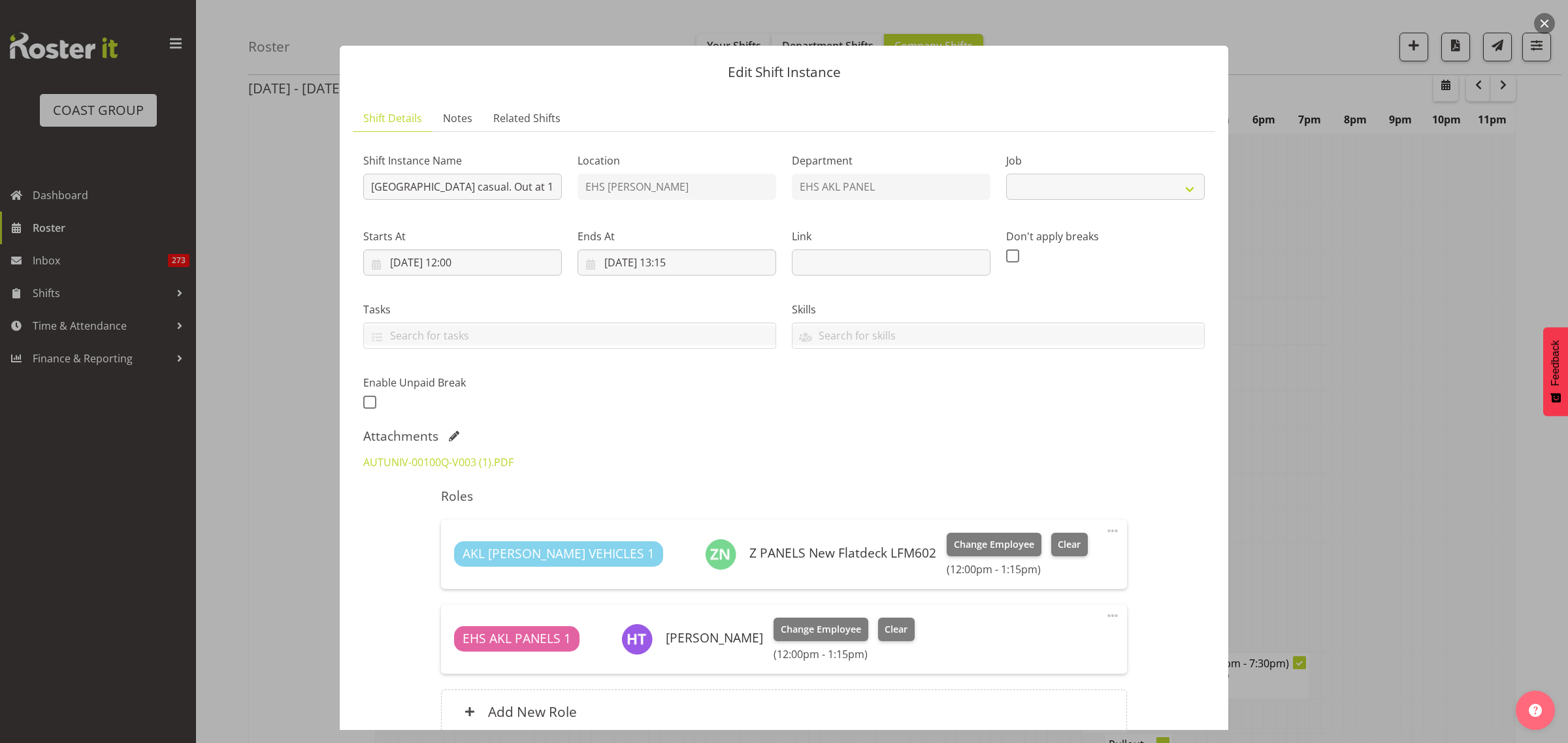
select select "8653"
click at [1547, 25] on button "button" at bounding box center [1544, 24] width 21 height 21
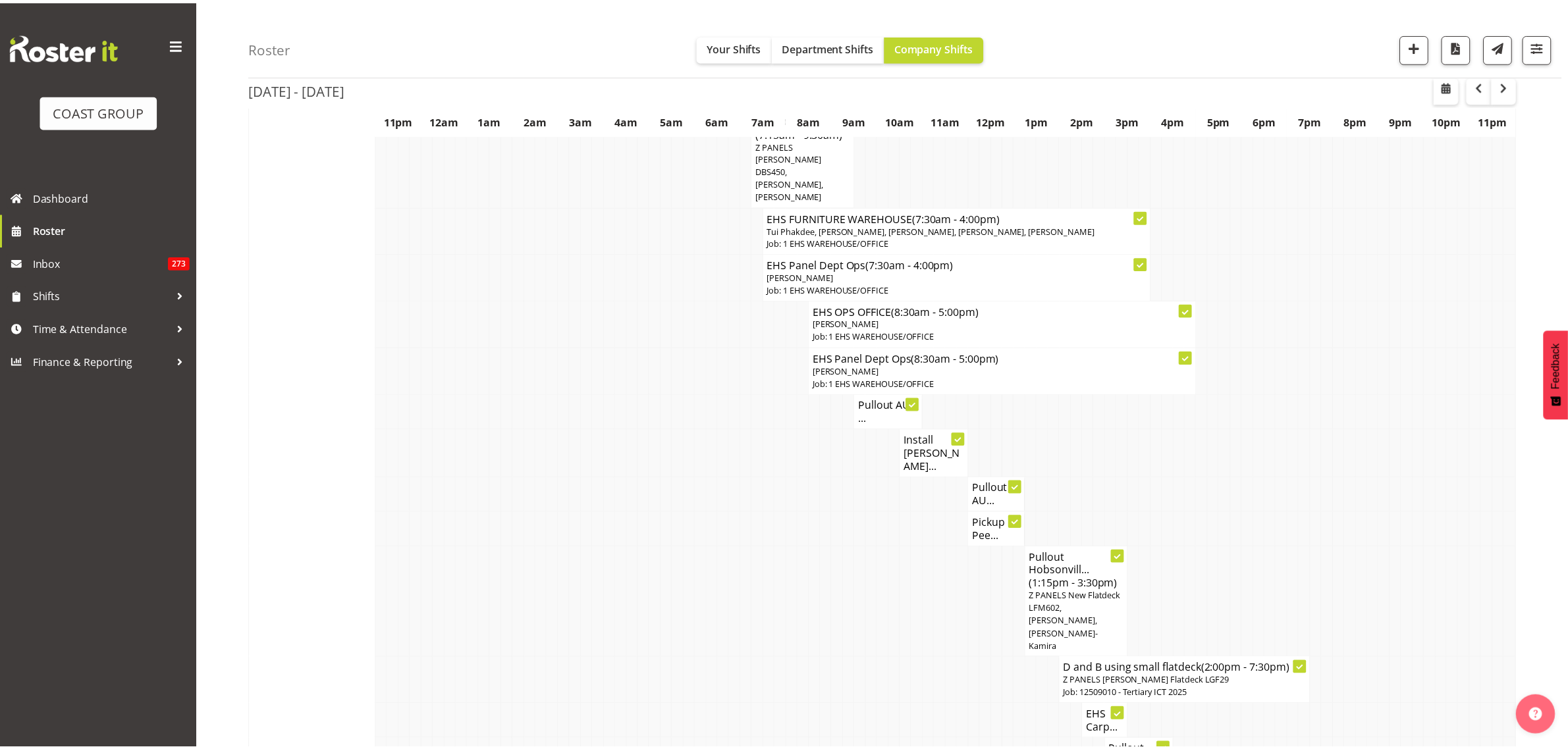
scroll to position [3330, 0]
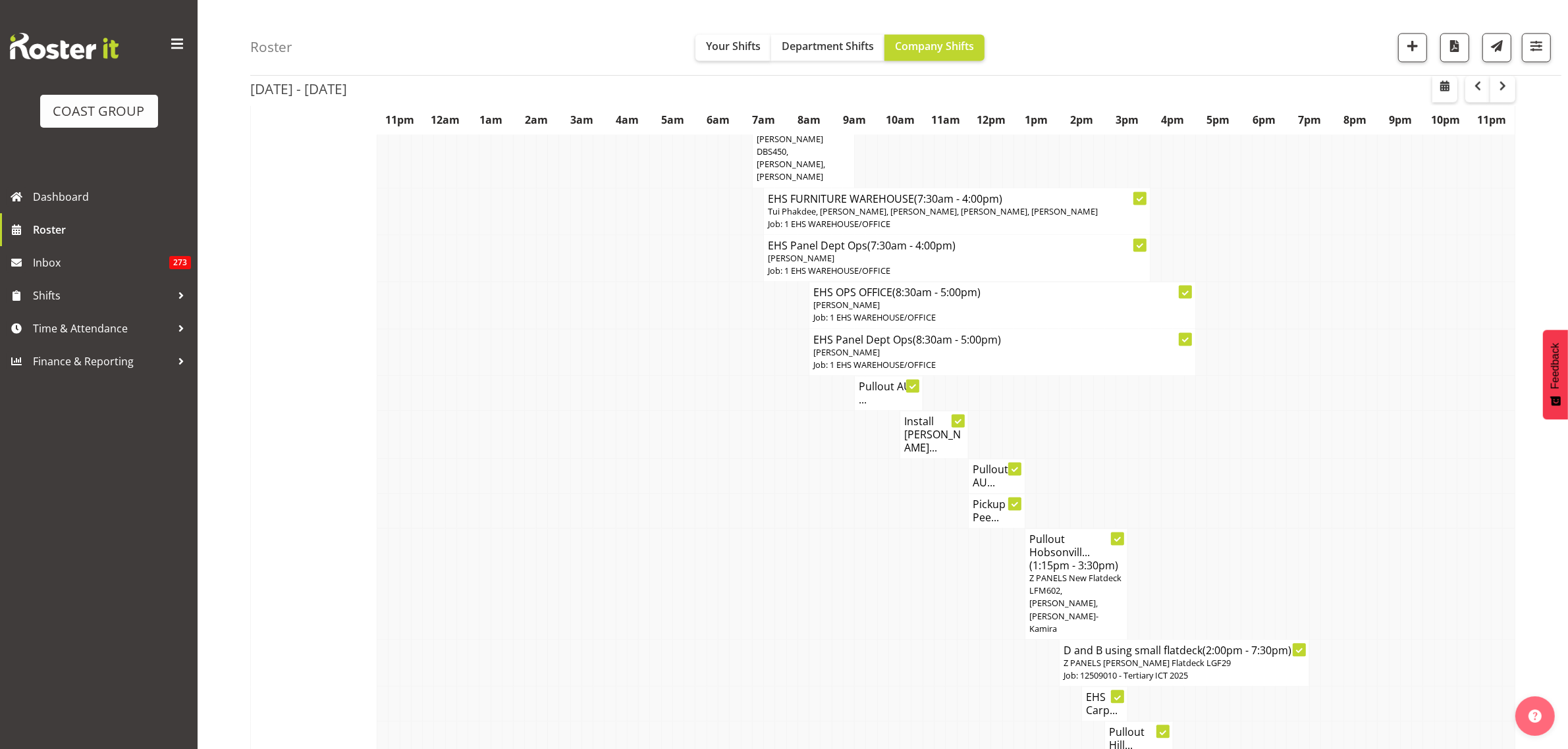
click at [929, 415] on h4 "Install [PERSON_NAME]..." at bounding box center [934, 434] width 60 height 40
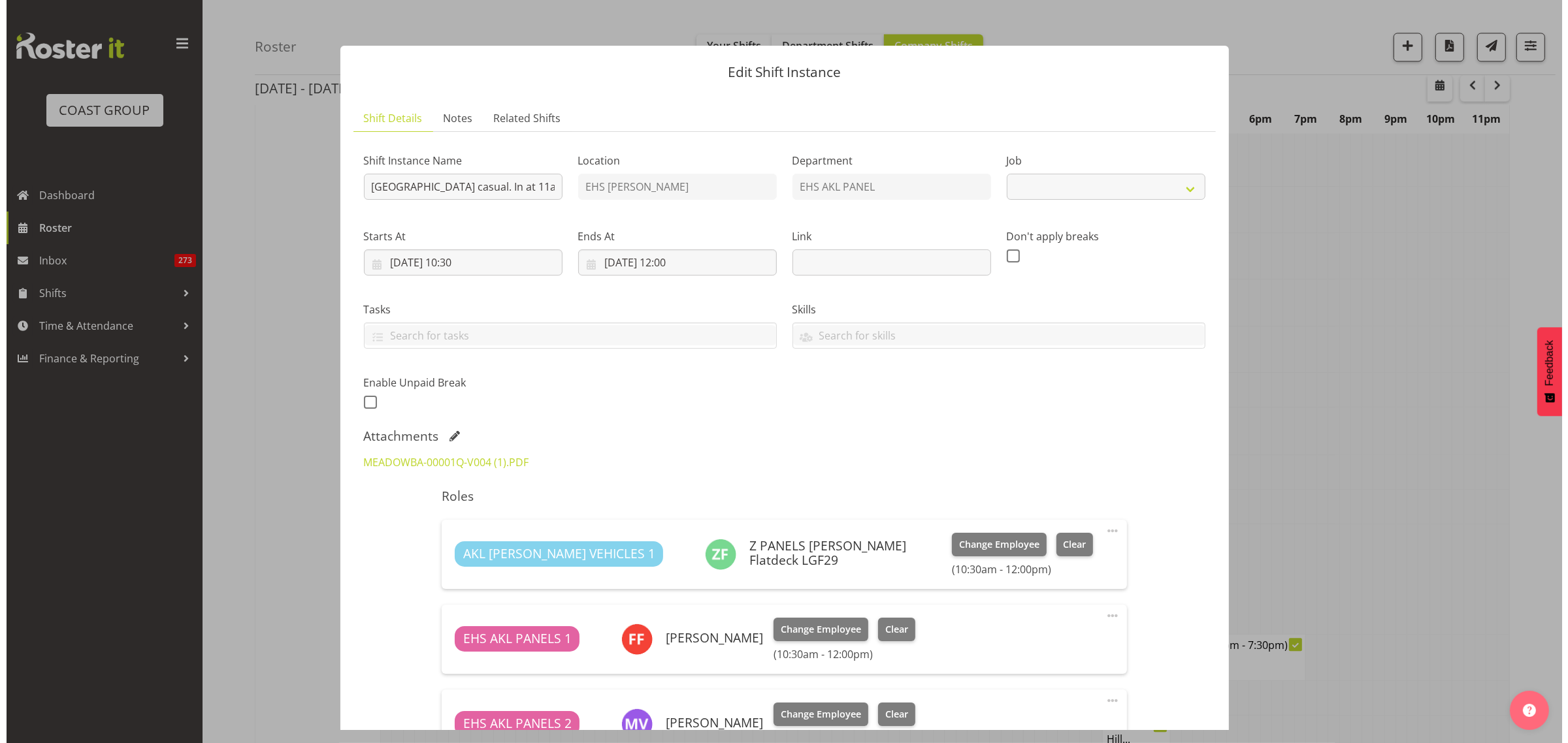
scroll to position [3272, 0]
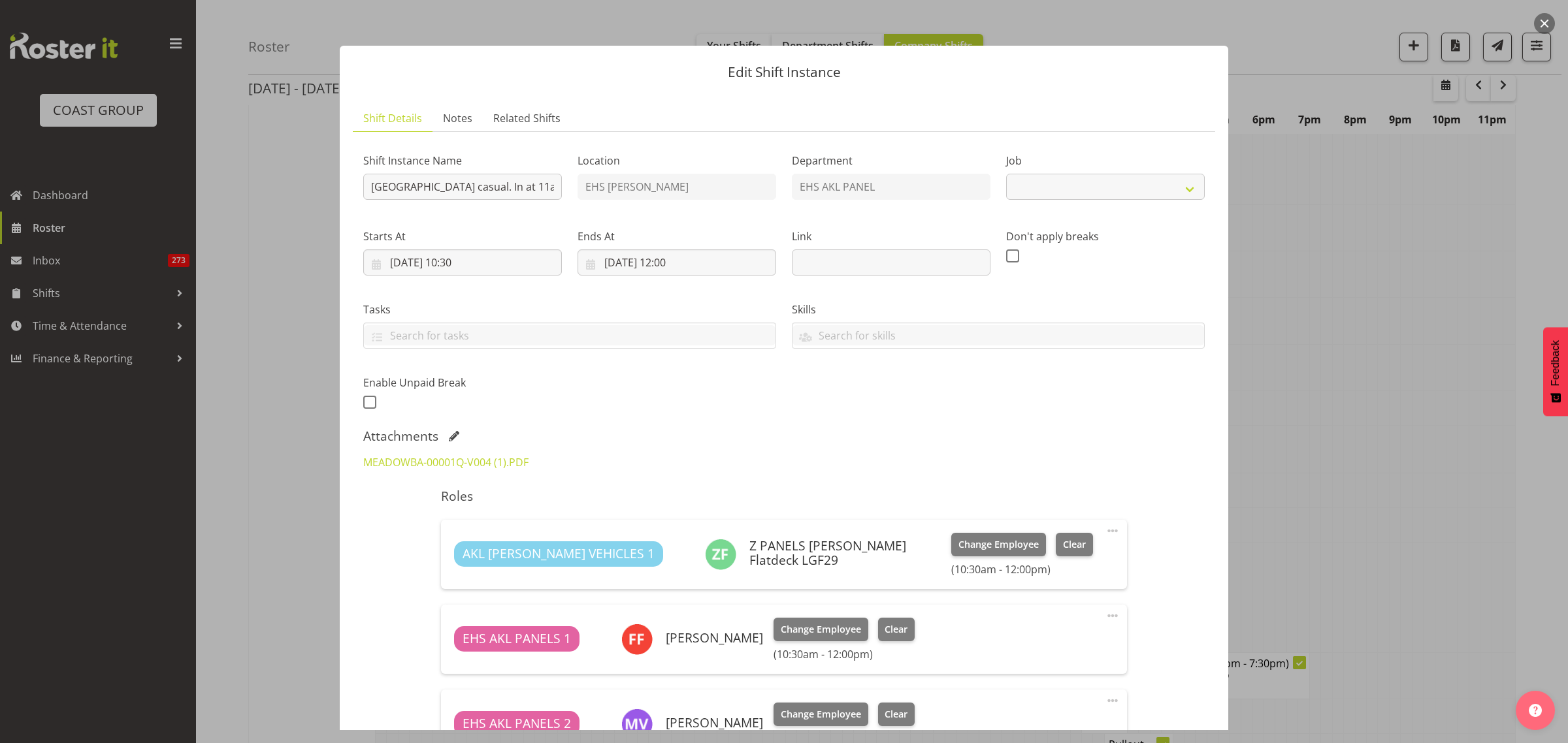
select select "8653"
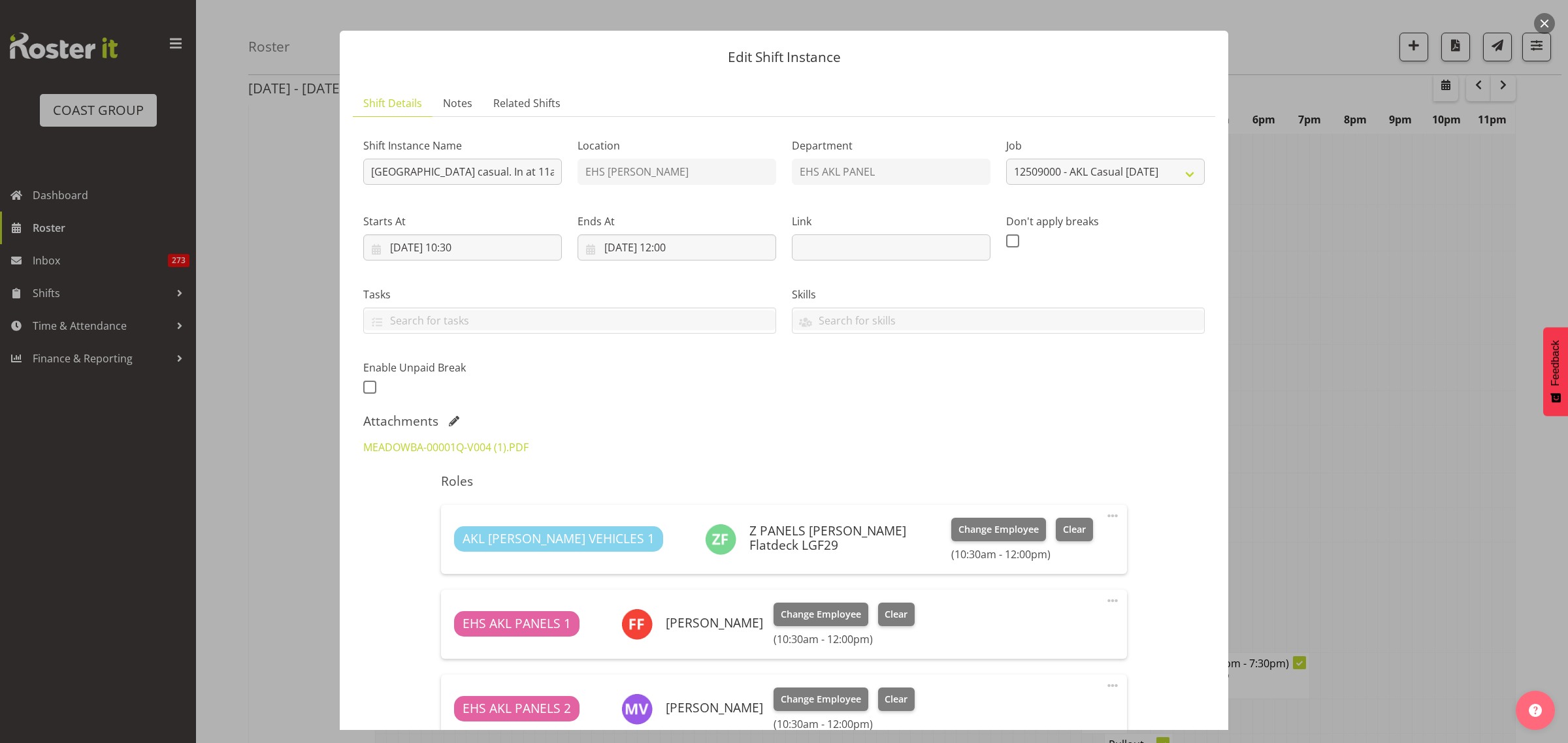
scroll to position [0, 0]
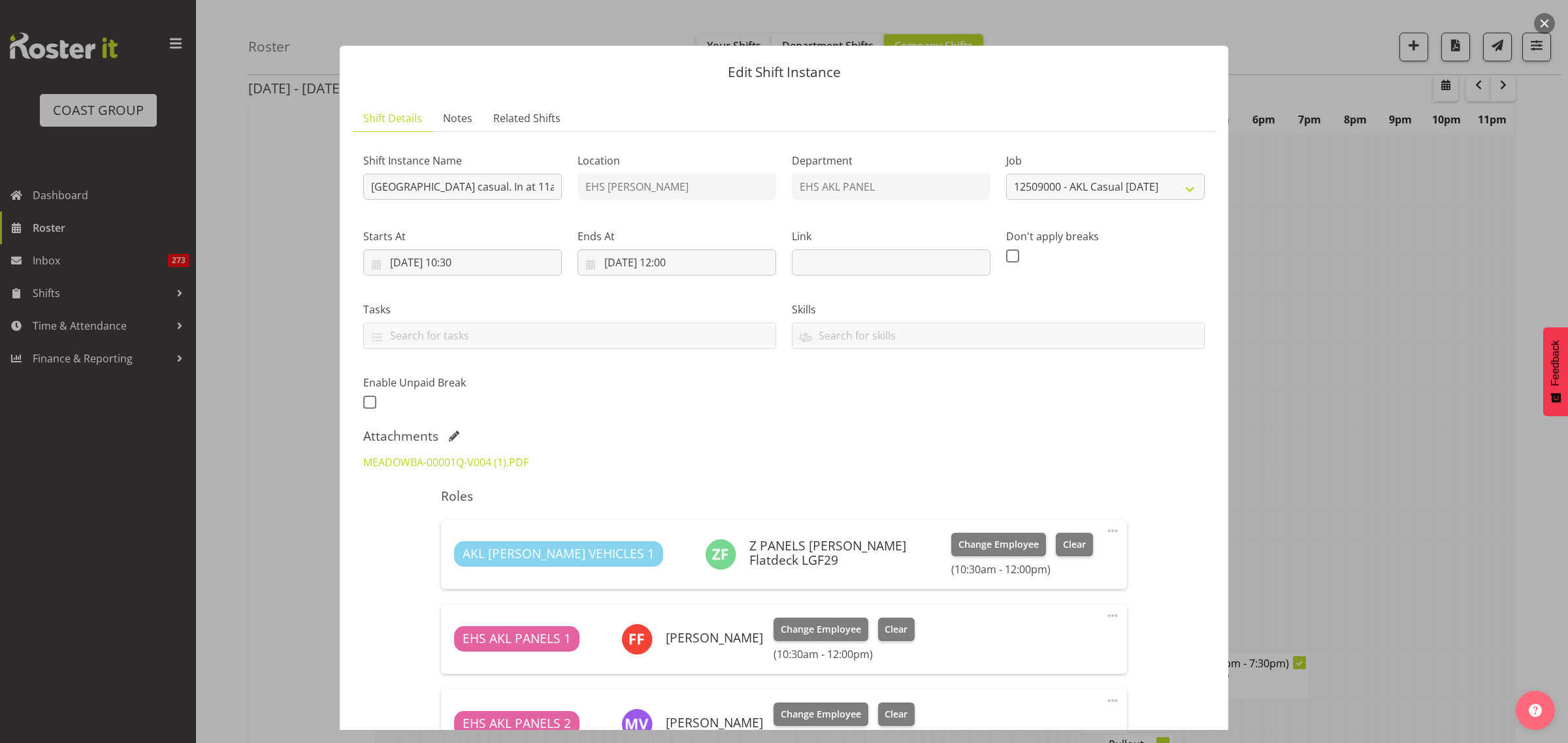
click at [1543, 25] on button "button" at bounding box center [1544, 24] width 21 height 21
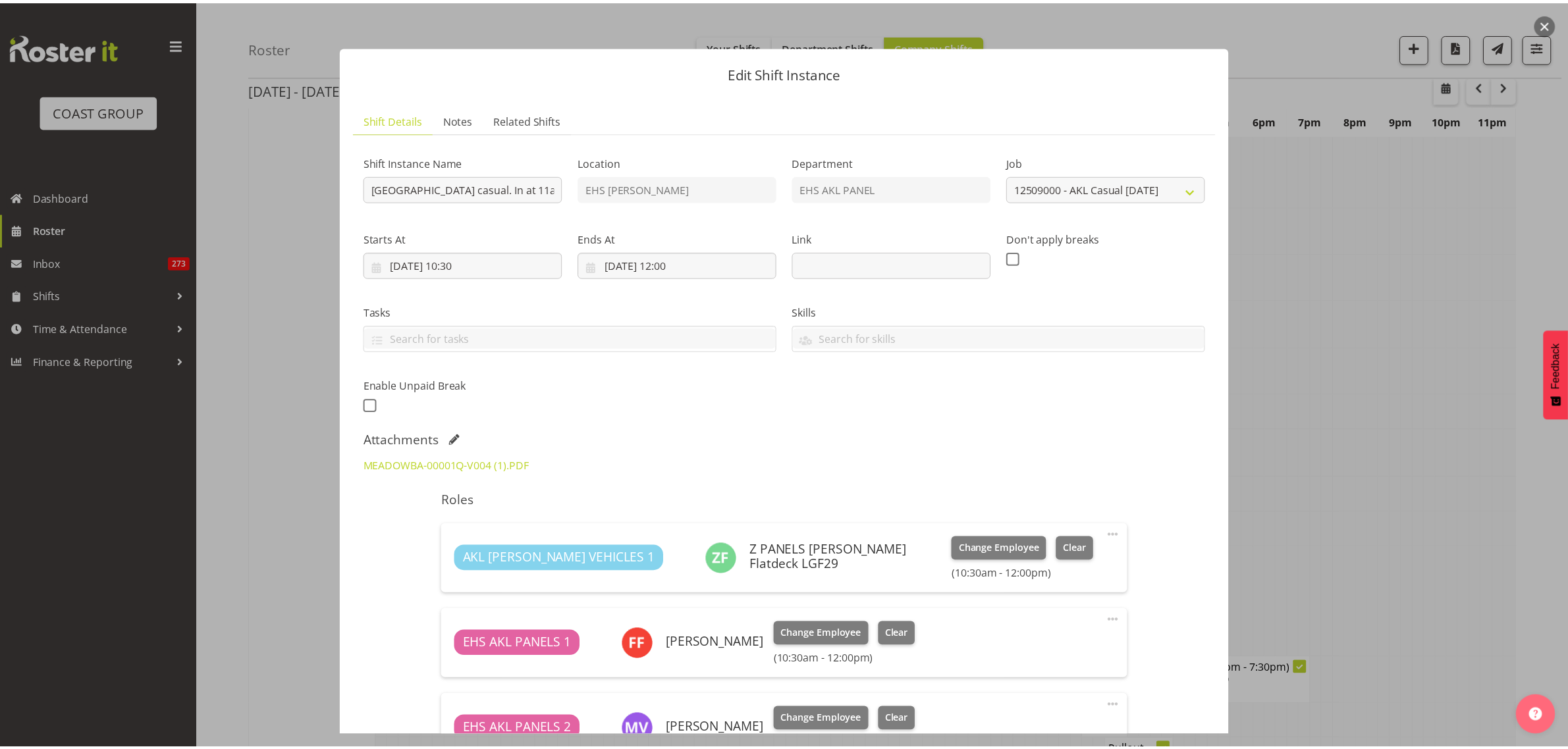
scroll to position [3330, 0]
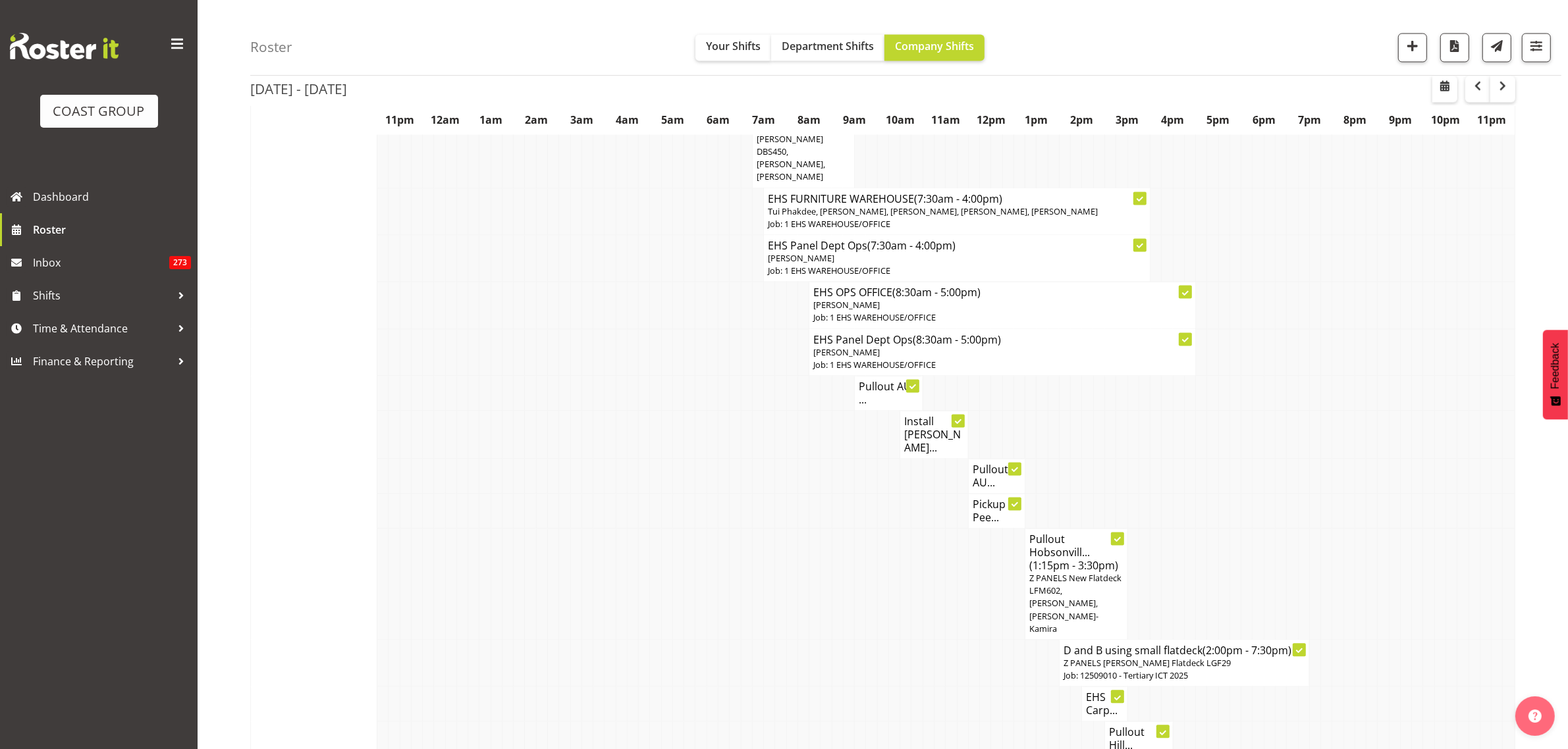
click at [881, 380] on h4 "Pullout AUT ..." at bounding box center [889, 393] width 60 height 26
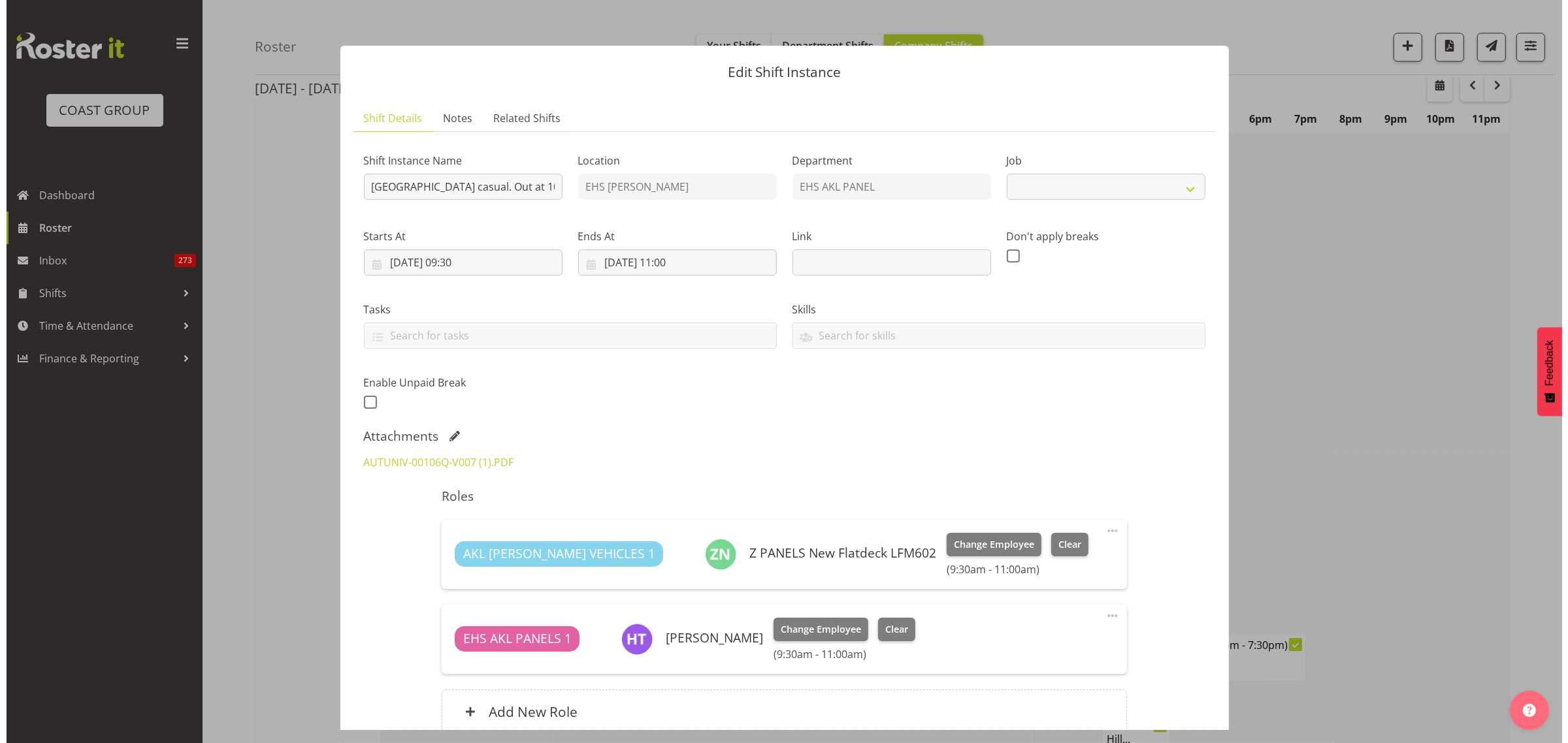
scroll to position [3272, 0]
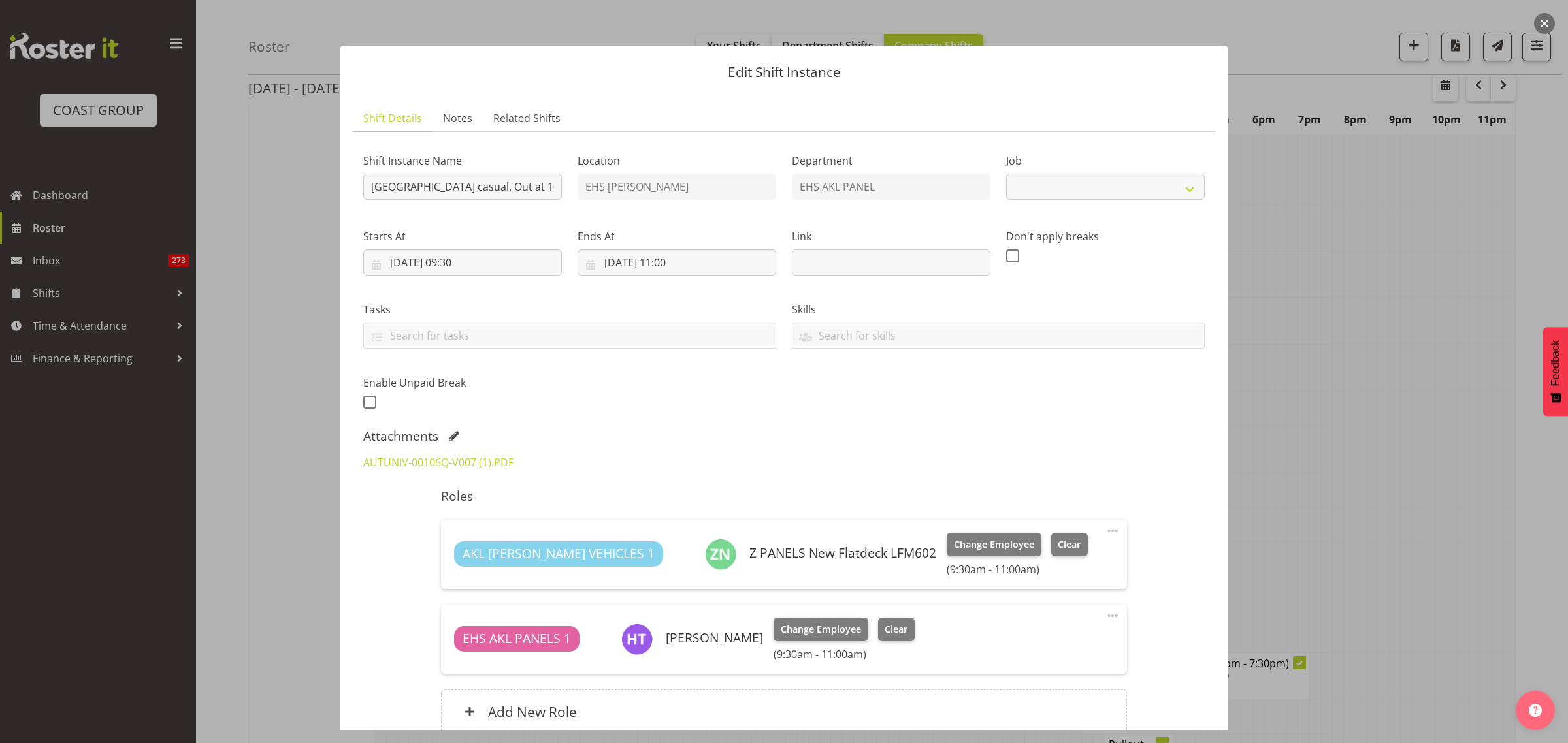
select select "8653"
click at [436, 464] on link "AUTUNIV-00106Q-V007 (1).PDF" at bounding box center [438, 462] width 151 height 14
